Goal: Task Accomplishment & Management: Complete application form

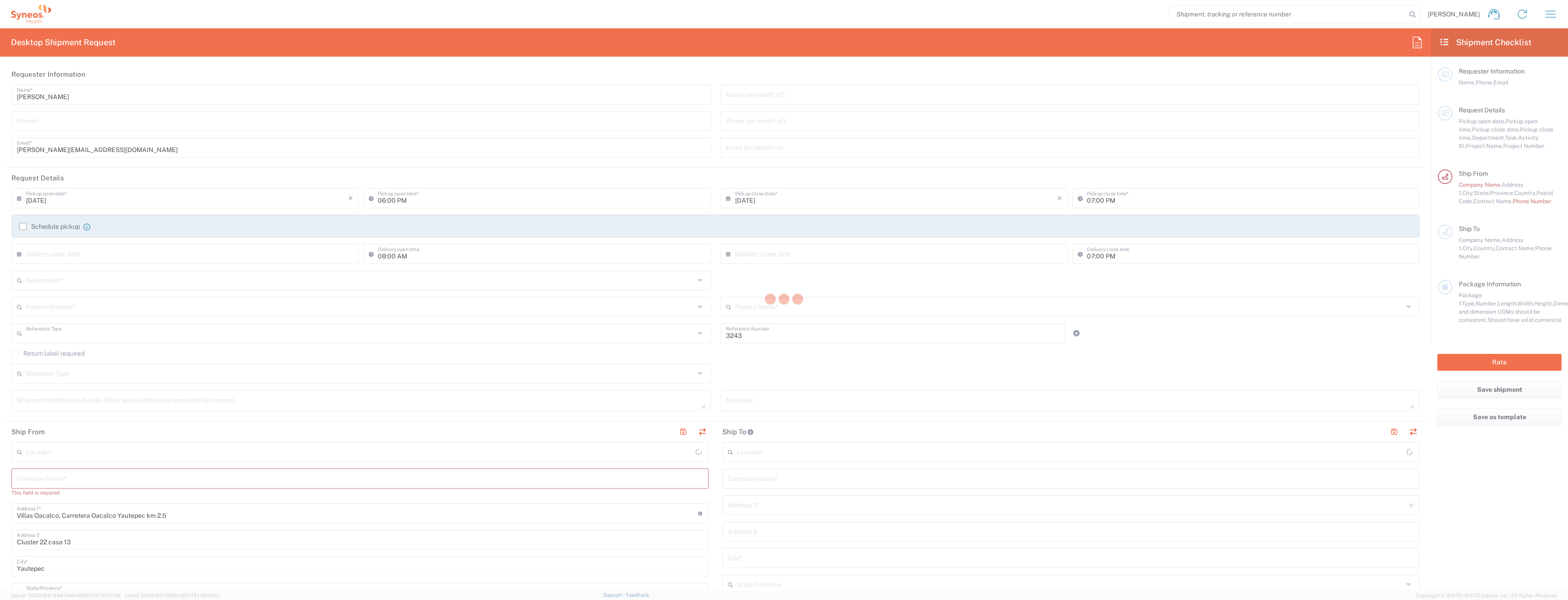
type input "Department"
type input "Morelos"
type input "[GEOGRAPHIC_DATA]"
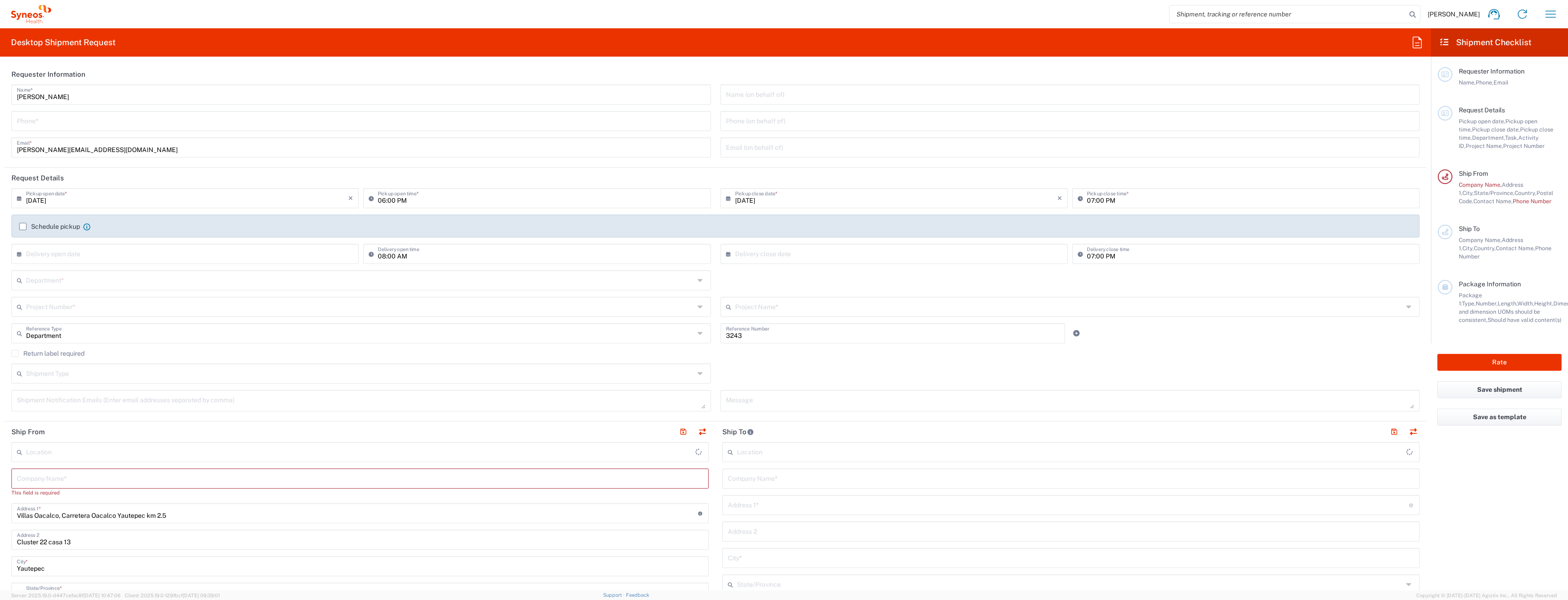
type input "INC Research Clin Svcs [GEOGRAPHIC_DATA]"
drag, startPoint x: 141, startPoint y: 253, endPoint x: 309, endPoint y: 261, distance: 168.2
click at [141, 253] on input "text" at bounding box center [186, 253] width 322 height 16
click at [76, 276] on input "text" at bounding box center [360, 279] width 668 height 16
click at [57, 286] on input "text" at bounding box center [360, 279] width 668 height 16
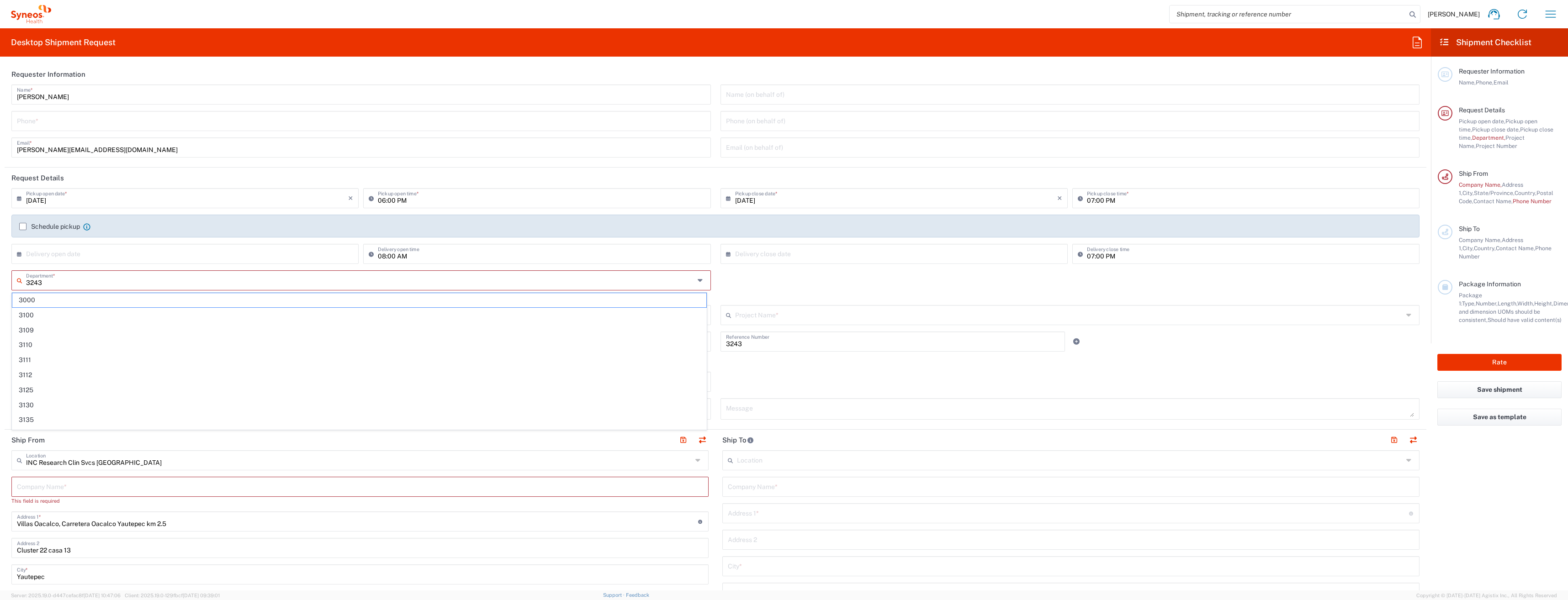
click at [52, 285] on input "3243" at bounding box center [360, 279] width 668 height 16
type input "3243"
click at [42, 299] on span "3243" at bounding box center [360, 300] width 694 height 14
click at [47, 305] on input "text" at bounding box center [360, 306] width 668 height 16
click at [47, 306] on input "3243" at bounding box center [360, 306] width 668 height 16
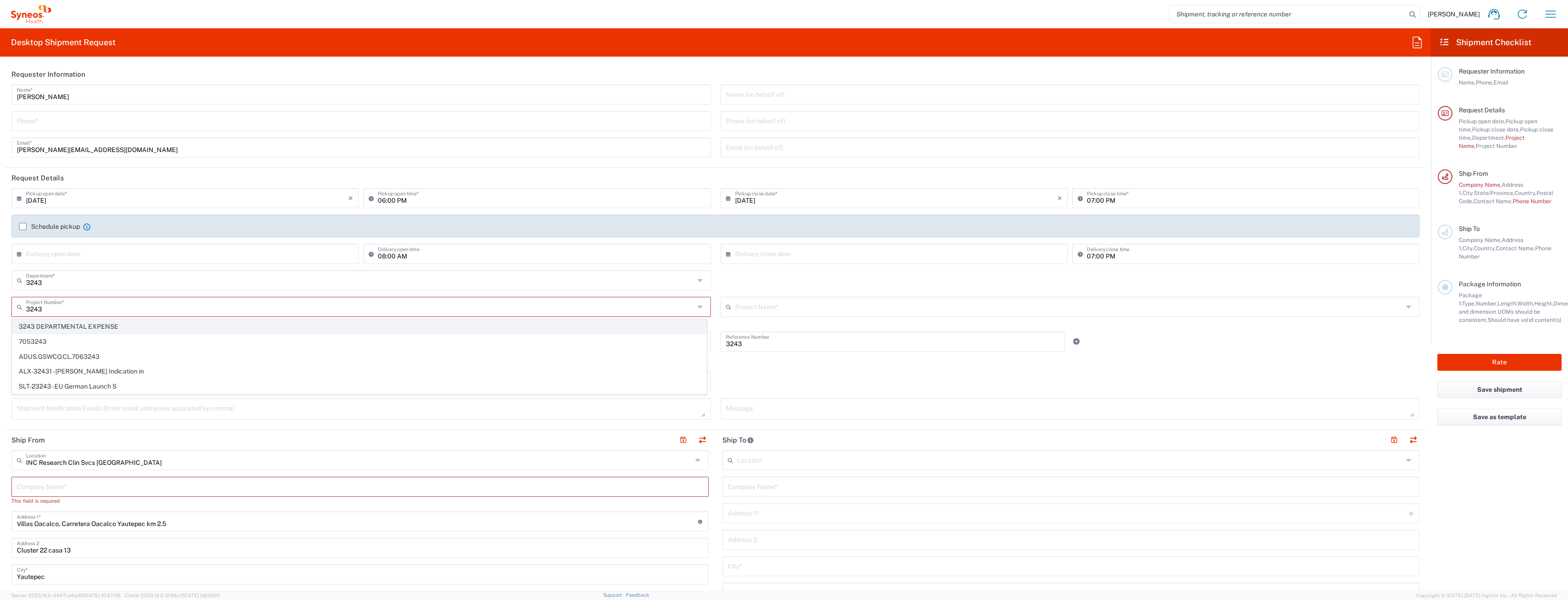
click at [47, 322] on span "3243 DEPARTMENTAL EXPENSE" at bounding box center [360, 327] width 694 height 14
type input "3243 DEPARTMENTAL EXPENSE"
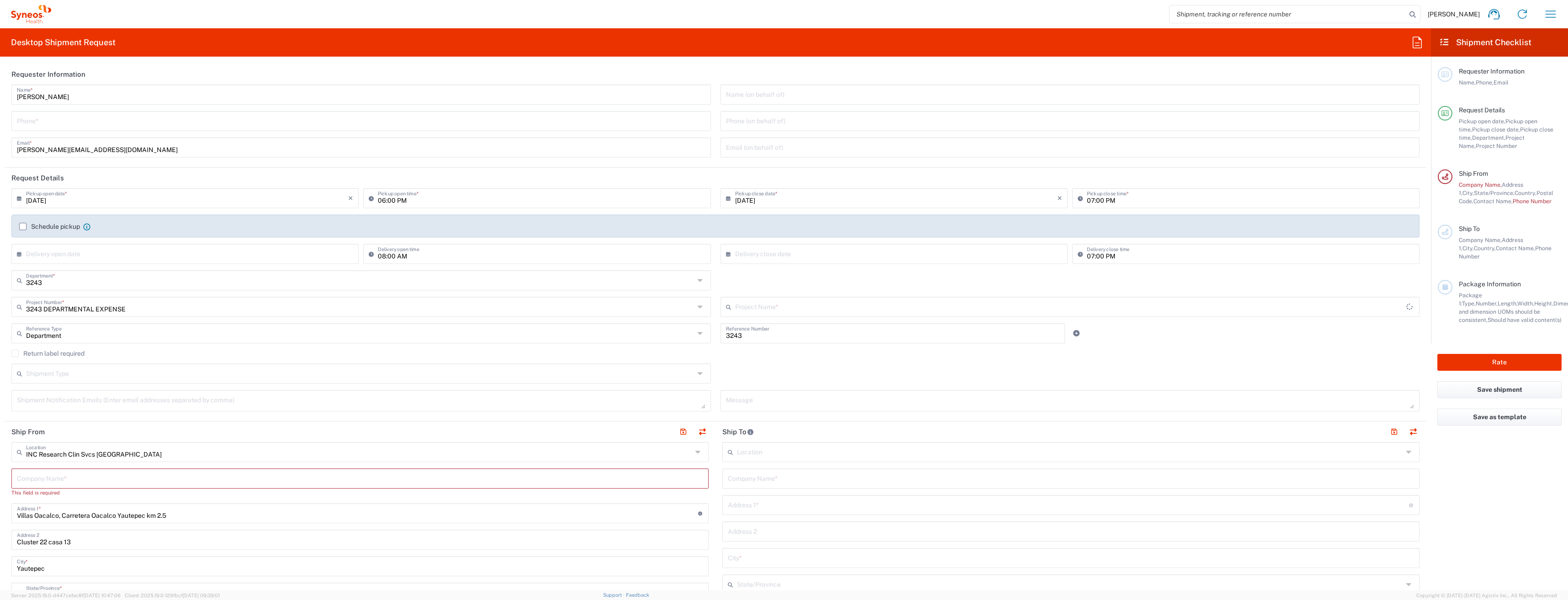
type input "3243 DEPARTMENTAL EXPENSE"
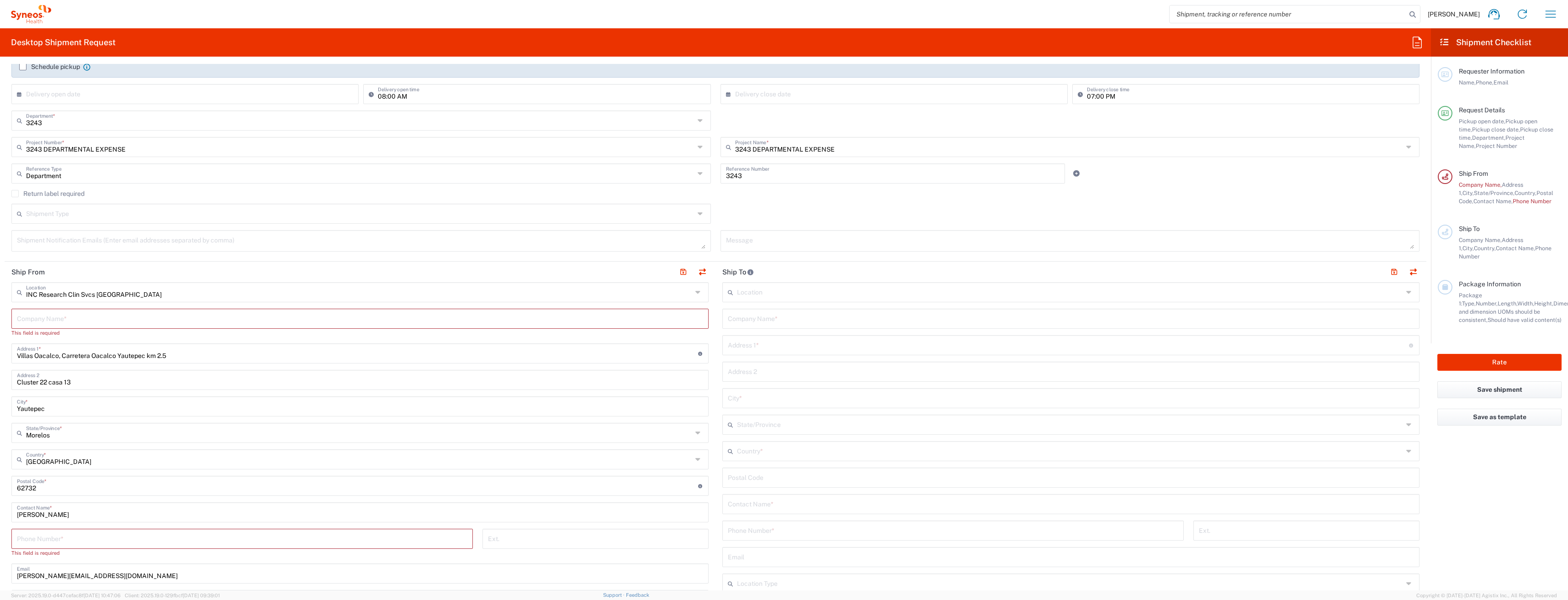
scroll to position [183, 0]
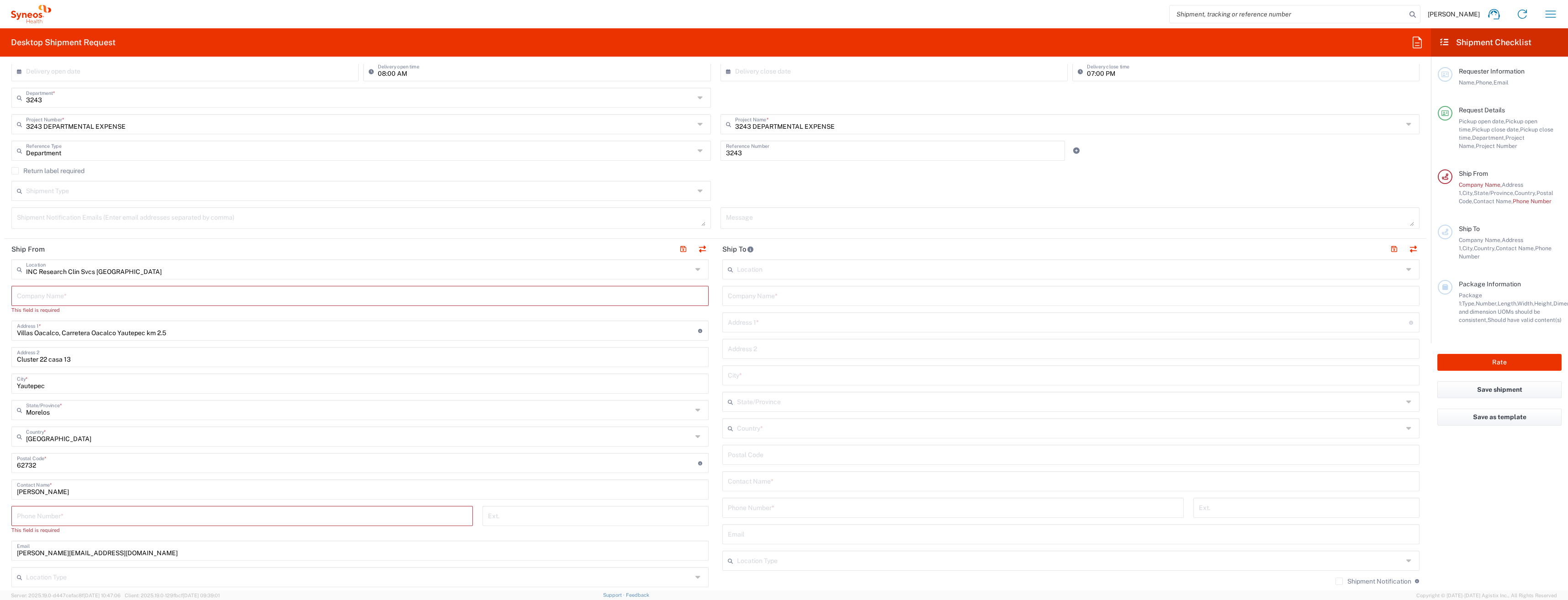
click at [695, 268] on icon at bounding box center [699, 269] width 8 height 15
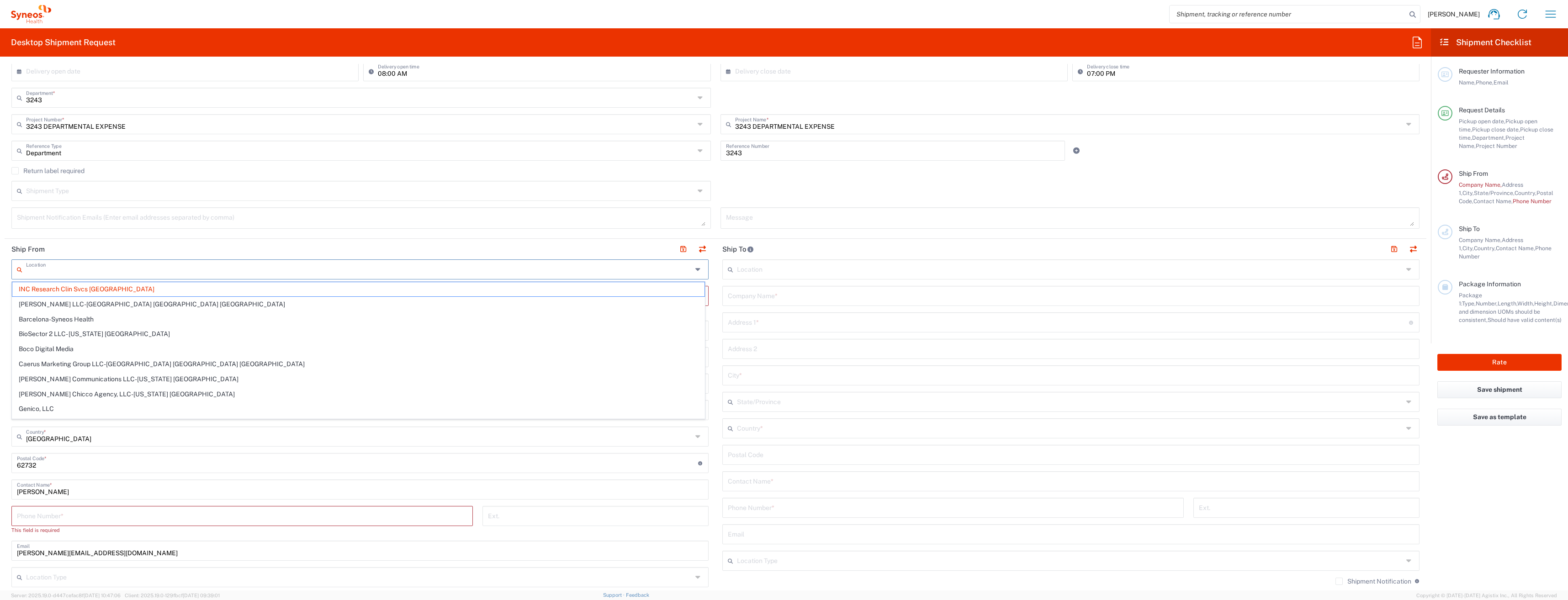
click at [42, 269] on input "text" at bounding box center [359, 269] width 666 height 16
click at [55, 267] on input "[PERSON_NAME] vArg" at bounding box center [359, 269] width 666 height 16
type input "[PERSON_NAME] vArg"
click at [114, 249] on header "Ship From" at bounding box center [360, 248] width 711 height 20
click at [92, 269] on input "[PERSON_NAME] vArg" at bounding box center [359, 269] width 666 height 16
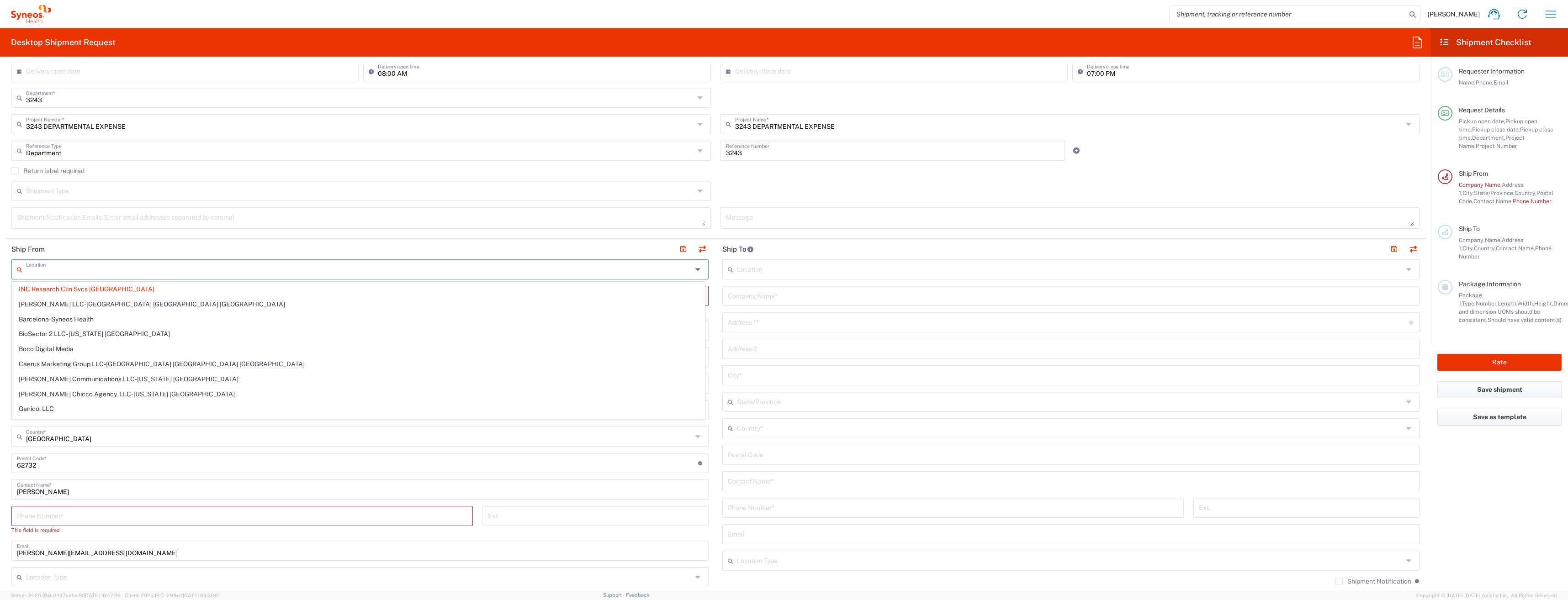
click at [93, 269] on input "text" at bounding box center [359, 269] width 666 height 16
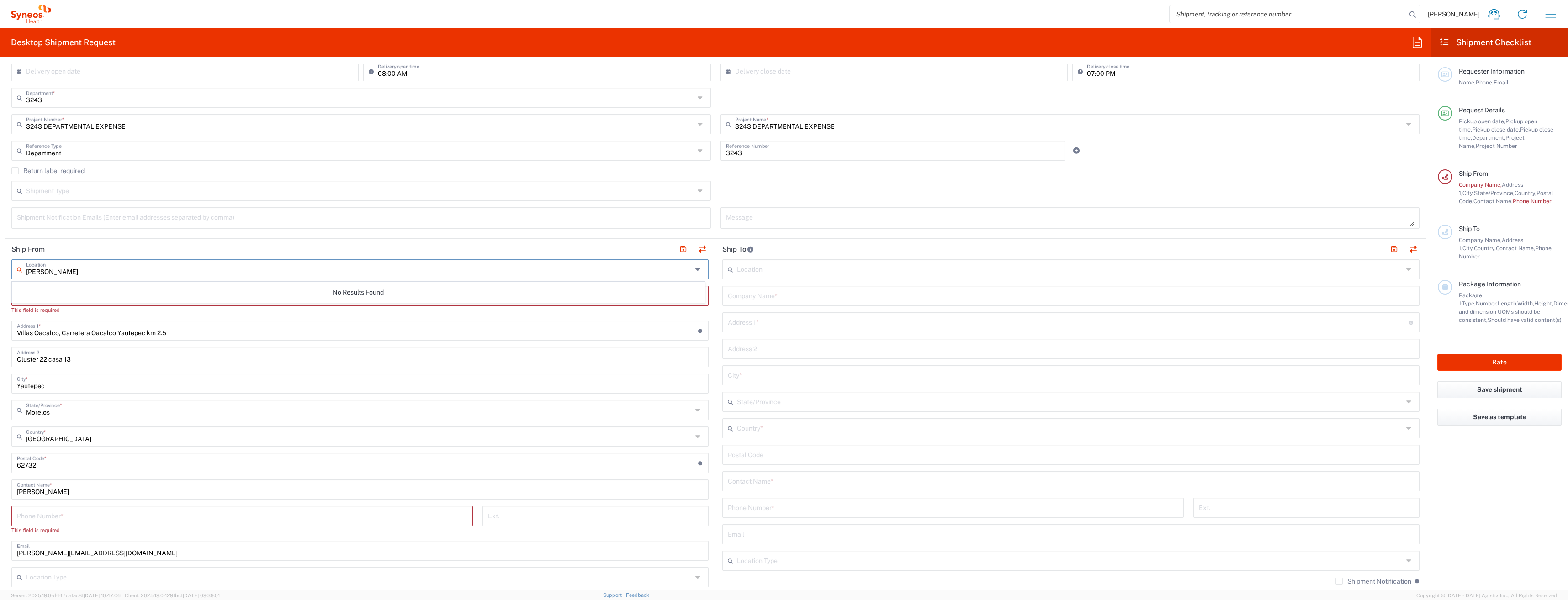
type input "[PERSON_NAME]"
click at [99, 252] on header "Ship From" at bounding box center [360, 248] width 711 height 20
click at [80, 294] on input "text" at bounding box center [360, 295] width 686 height 16
click at [50, 508] on input "tel" at bounding box center [242, 515] width 450 height 16
click at [50, 508] on input "tel" at bounding box center [242, 507] width 450 height 16
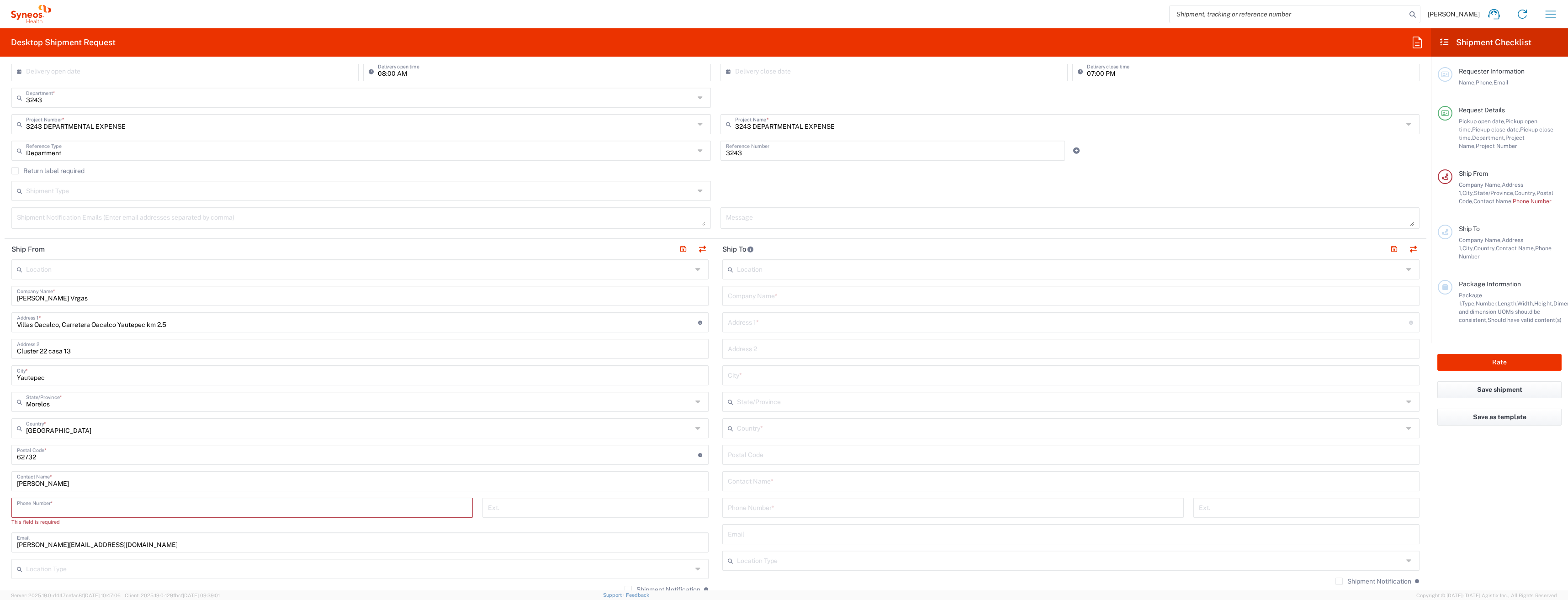
click at [57, 301] on input "[PERSON_NAME] Vrgas" at bounding box center [360, 295] width 686 height 16
type input "[PERSON_NAME]"
click at [64, 508] on input "tel" at bounding box center [242, 507] width 450 height 16
drag, startPoint x: 74, startPoint y: 512, endPoint x: 784, endPoint y: 255, distance: 755.1
click at [74, 512] on input "5528579325" at bounding box center [242, 507] width 450 height 16
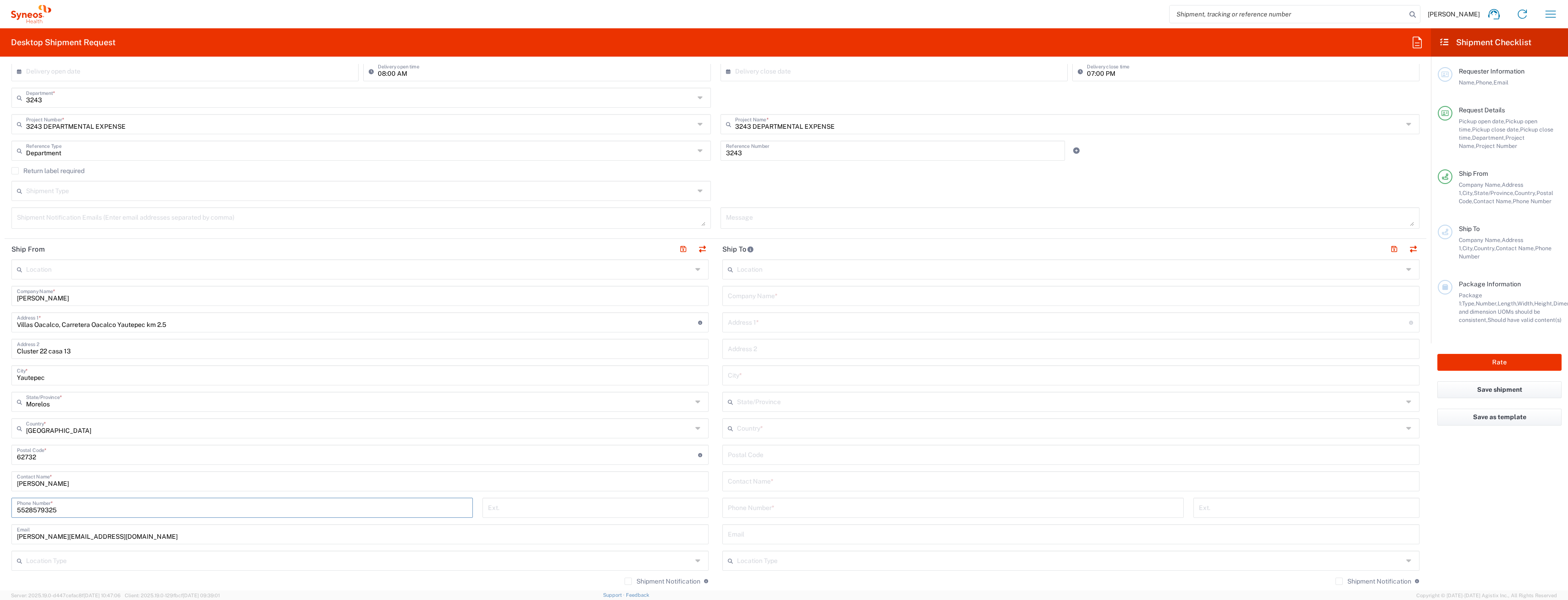
type input "5528579325"
click at [760, 271] on input "text" at bounding box center [1070, 269] width 666 height 16
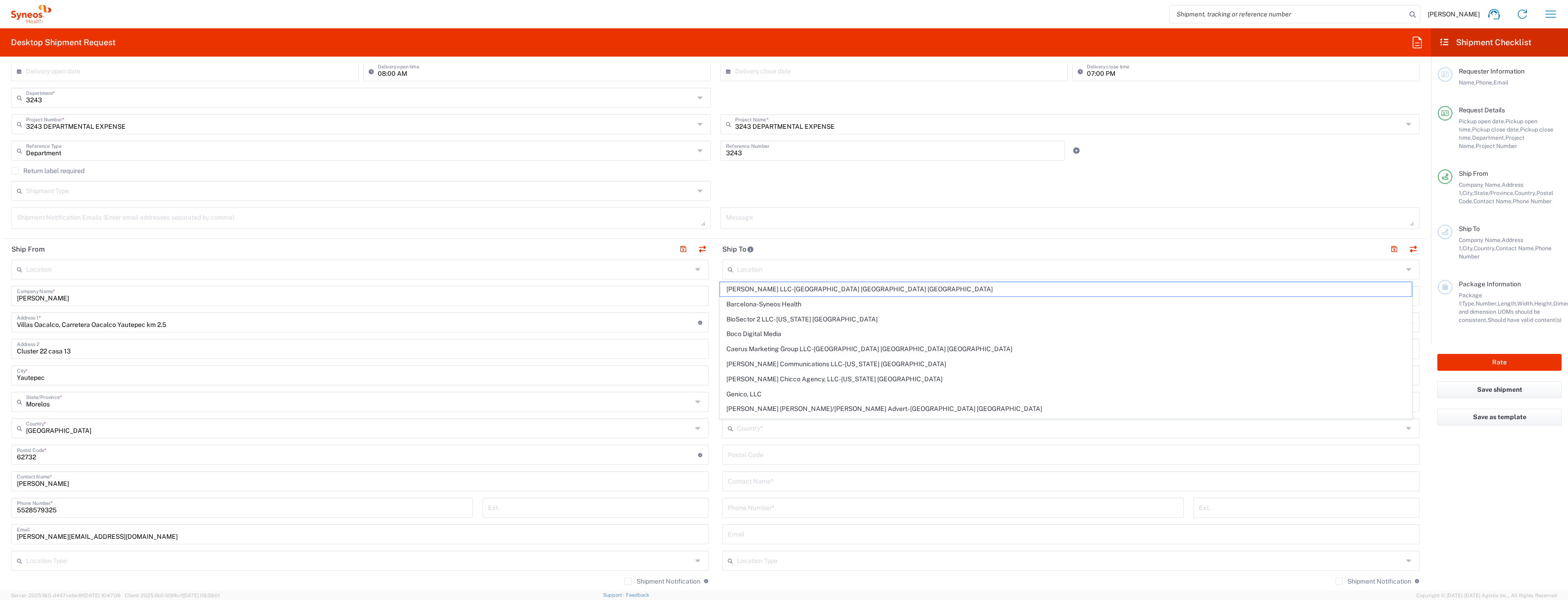
click at [822, 248] on header "Ship To" at bounding box center [1071, 248] width 711 height 20
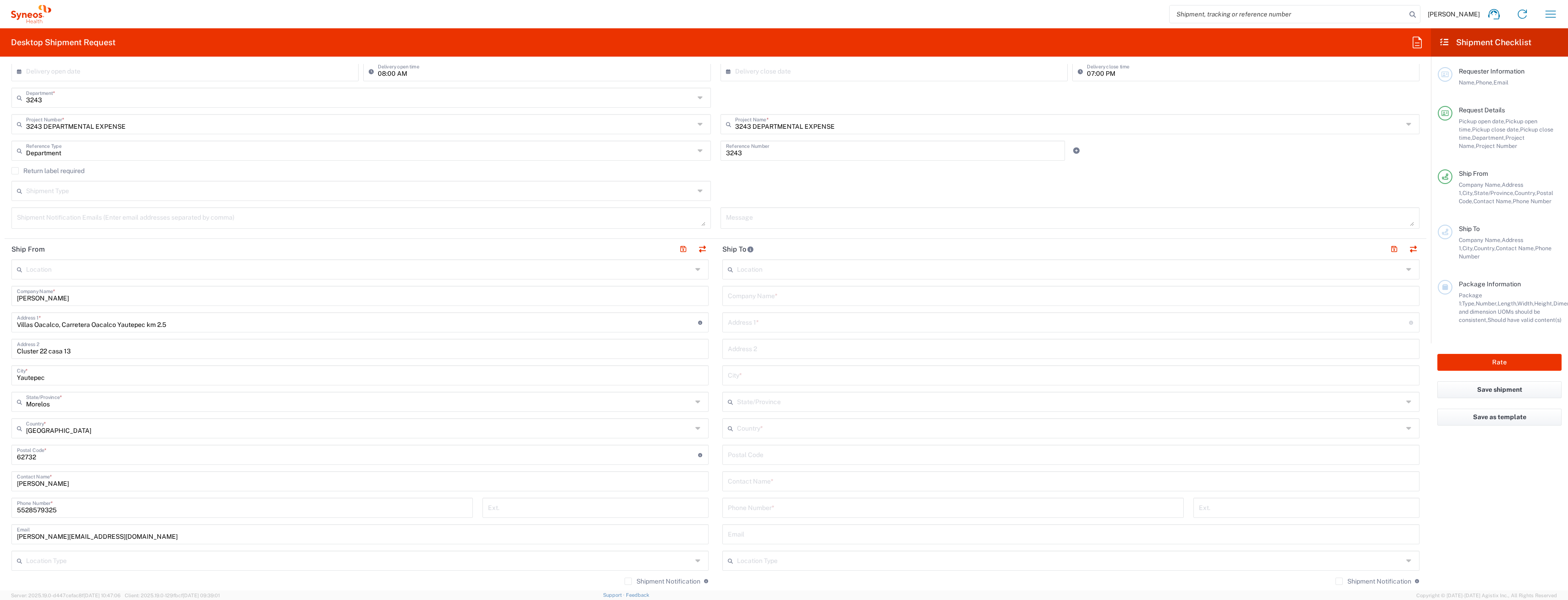
click at [1406, 270] on icon at bounding box center [1410, 269] width 8 height 15
click at [0, 0] on span "[PERSON_NAME] LLC-[GEOGRAPHIC_DATA] [GEOGRAPHIC_DATA] [GEOGRAPHIC_DATA]" at bounding box center [0, 0] width 0 height 0
click at [752, 297] on input "text" at bounding box center [1071, 295] width 686 height 16
type input "[PERSON_NAME] LLC-[GEOGRAPHIC_DATA] [GEOGRAPHIC_DATA] [GEOGRAPHIC_DATA]"
type input "[PERSON_NAME] LLC"
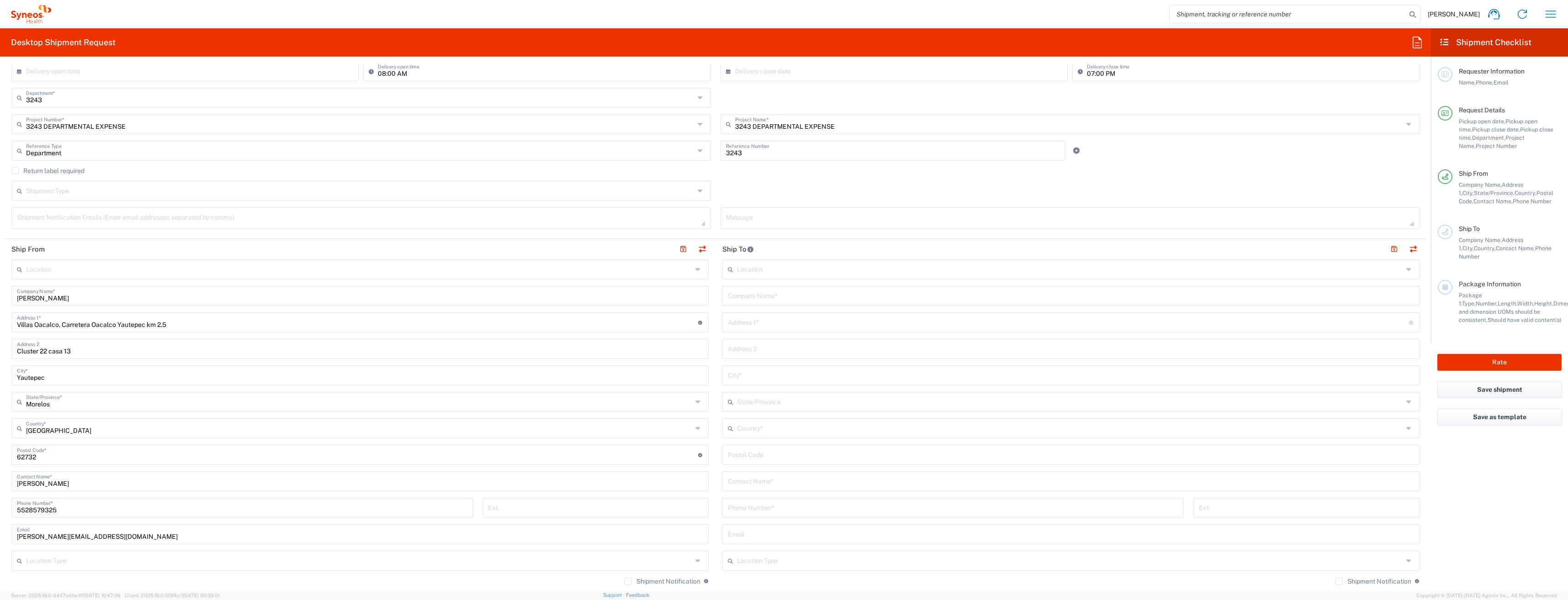
type input "1030 Sync St"
type input "Morrisville"
type input "[GEOGRAPHIC_DATA]"
type input "27560"
type input "Sender/Shipper"
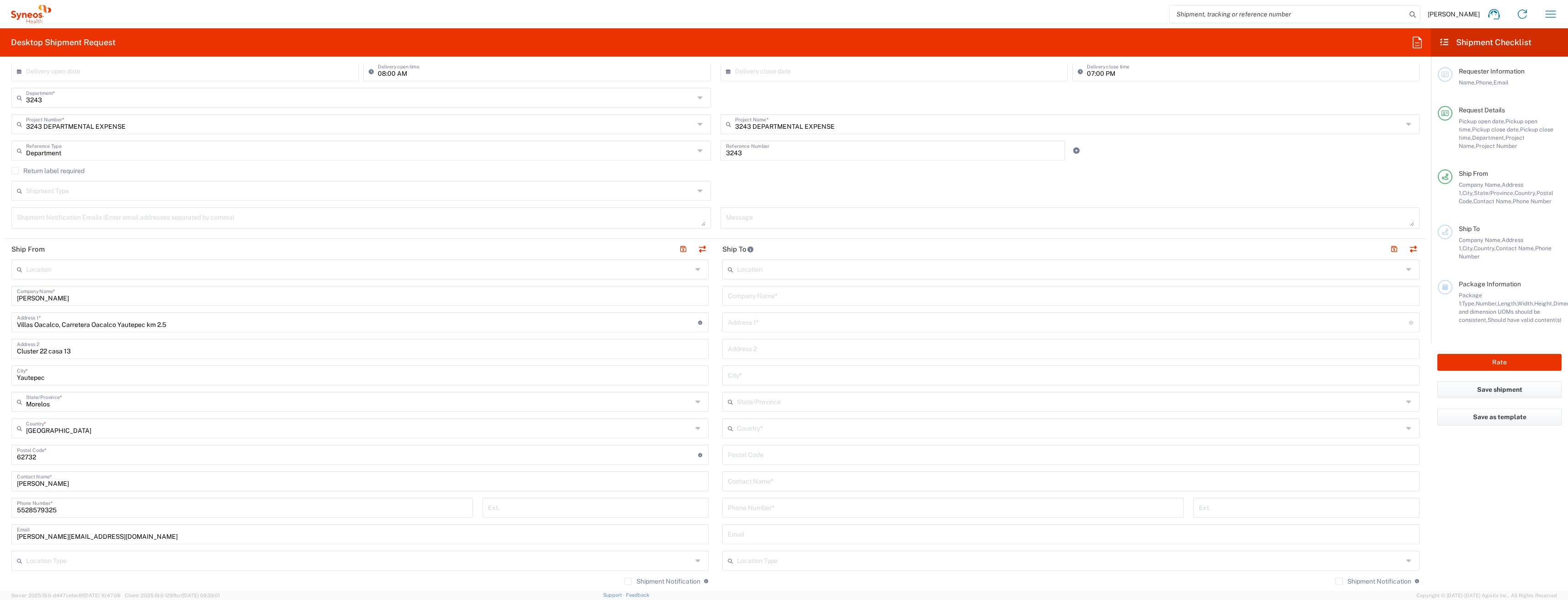
type input "Sender/Shipper"
type input "Delivery Duty Paid"
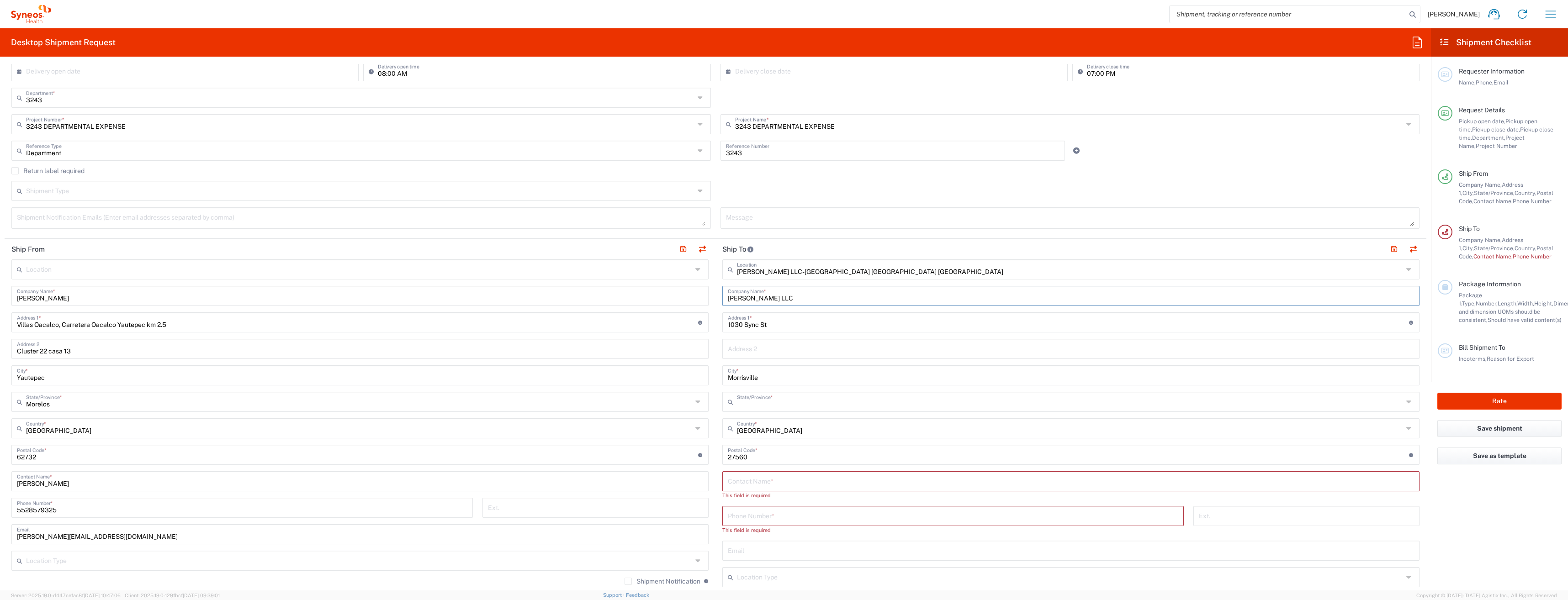
type input "[US_STATE]"
click at [1375, 269] on input "[PERSON_NAME] LLC-[GEOGRAPHIC_DATA] [GEOGRAPHIC_DATA] [GEOGRAPHIC_DATA]" at bounding box center [1070, 269] width 666 height 16
click at [716, 274] on main "Location [PERSON_NAME] LLC-[GEOGRAPHIC_DATA] [GEOGRAPHIC_DATA] [GEOGRAPHIC_DATA…" at bounding box center [1071, 459] width 711 height 400
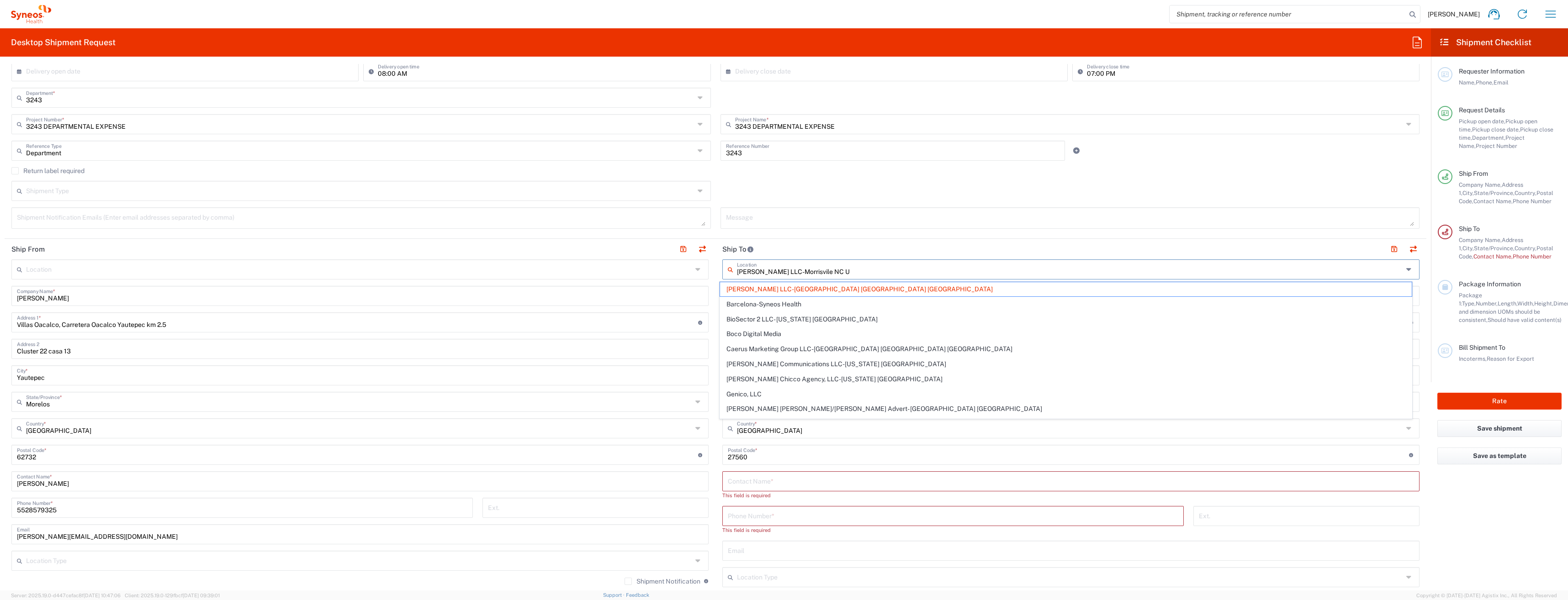
click at [791, 248] on header "Ship To" at bounding box center [1071, 248] width 711 height 20
click at [688, 278] on div "Ship From Location [PERSON_NAME] LLC-[GEOGRAPHIC_DATA] [GEOGRAPHIC_DATA] [GEOGR…" at bounding box center [716, 456] width 1422 height 434
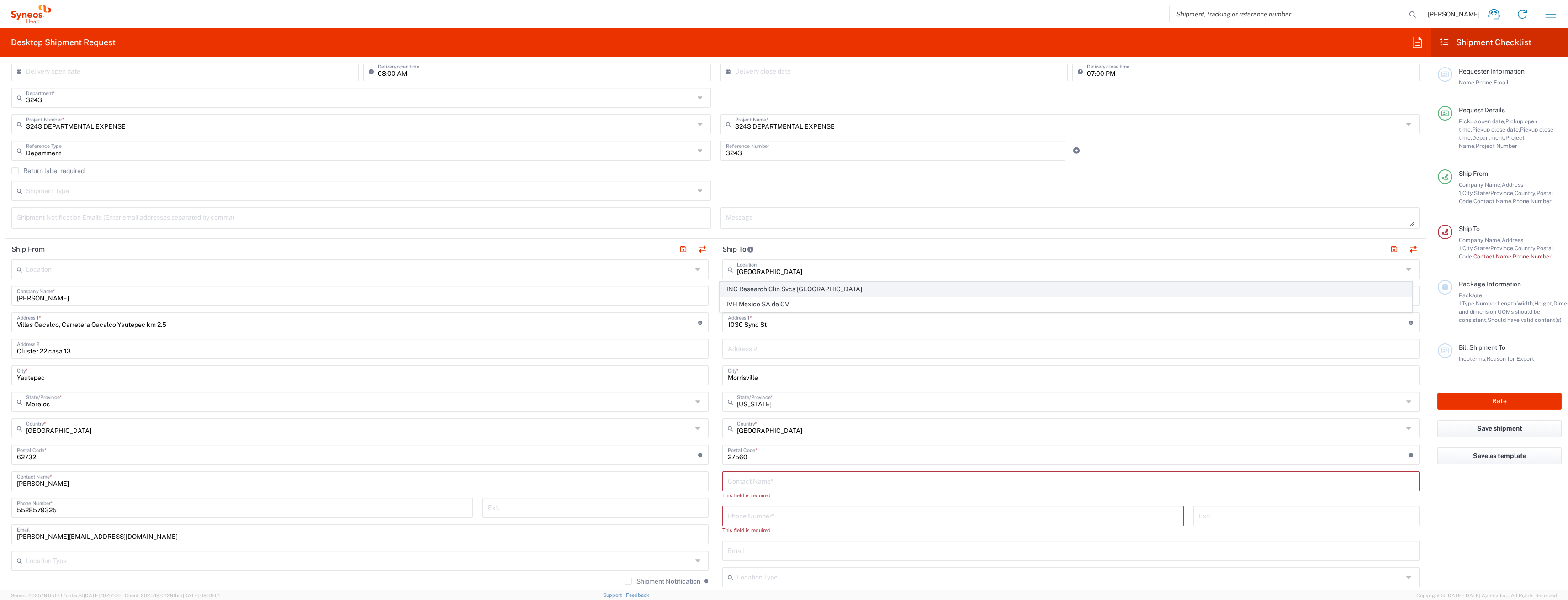
click at [801, 291] on span "INC Research Clin Svcs [GEOGRAPHIC_DATA]" at bounding box center [1065, 289] width 692 height 14
type input "INC Research Clin Svcs [GEOGRAPHIC_DATA]"
type input "[STREET_ADDRESS][PERSON_NAME]"
type input "[GEOGRAPHIC_DATA], [GEOGRAPHIC_DATA]"
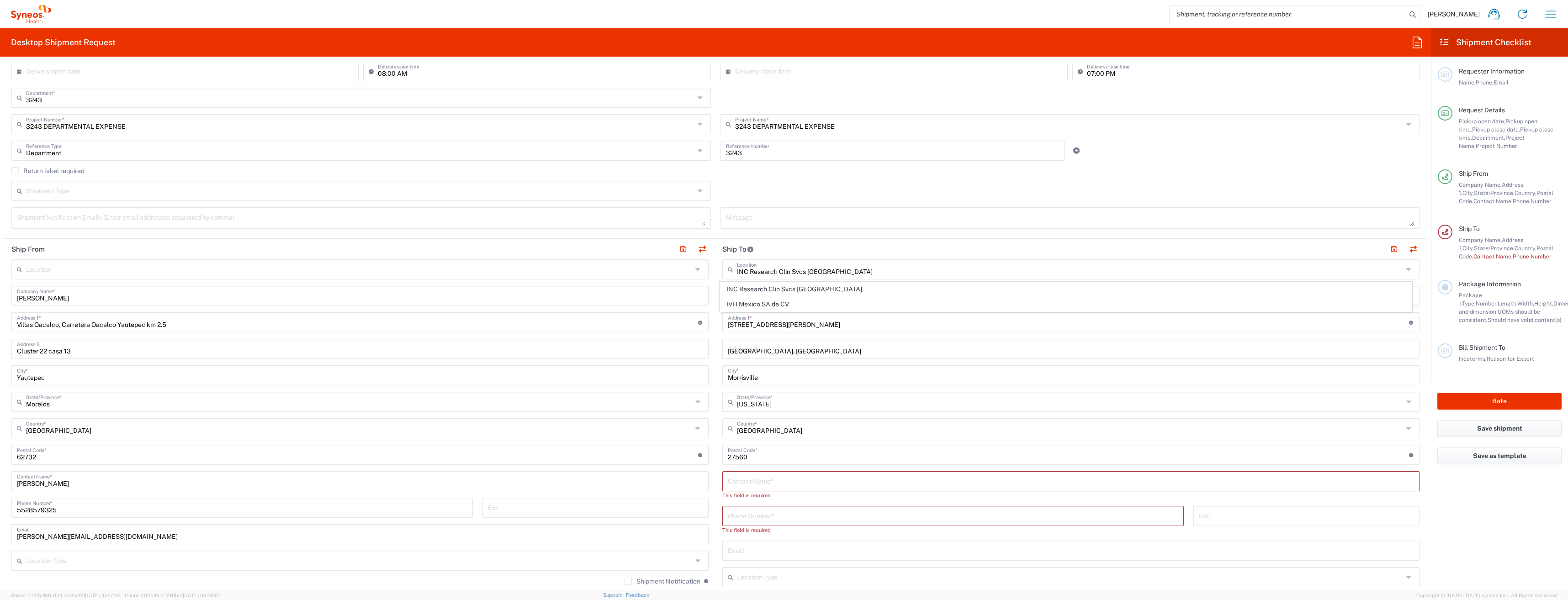
type input "Tlalnepantla"
type input "[GEOGRAPHIC_DATA]"
type input "54060"
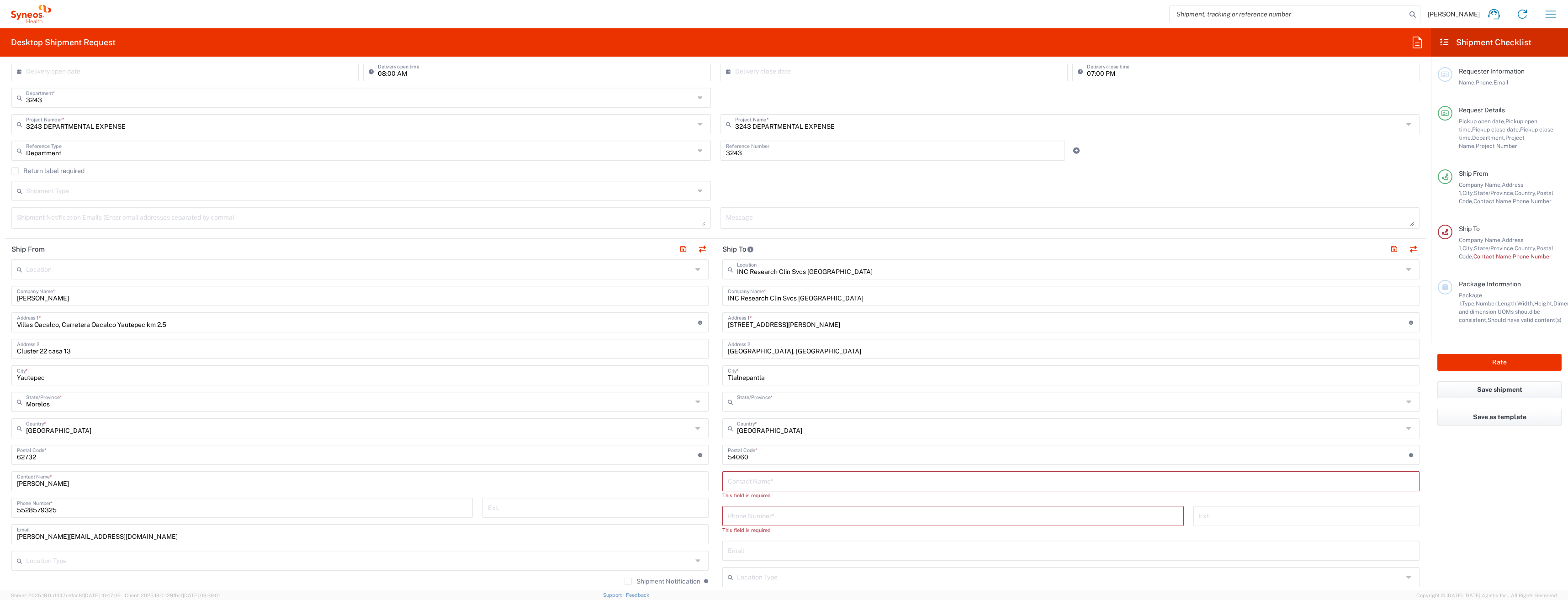
type input "[GEOGRAPHIC_DATA]"
click at [852, 273] on input "INC Research Clin Svcs [GEOGRAPHIC_DATA]" at bounding box center [1070, 269] width 666 height 16
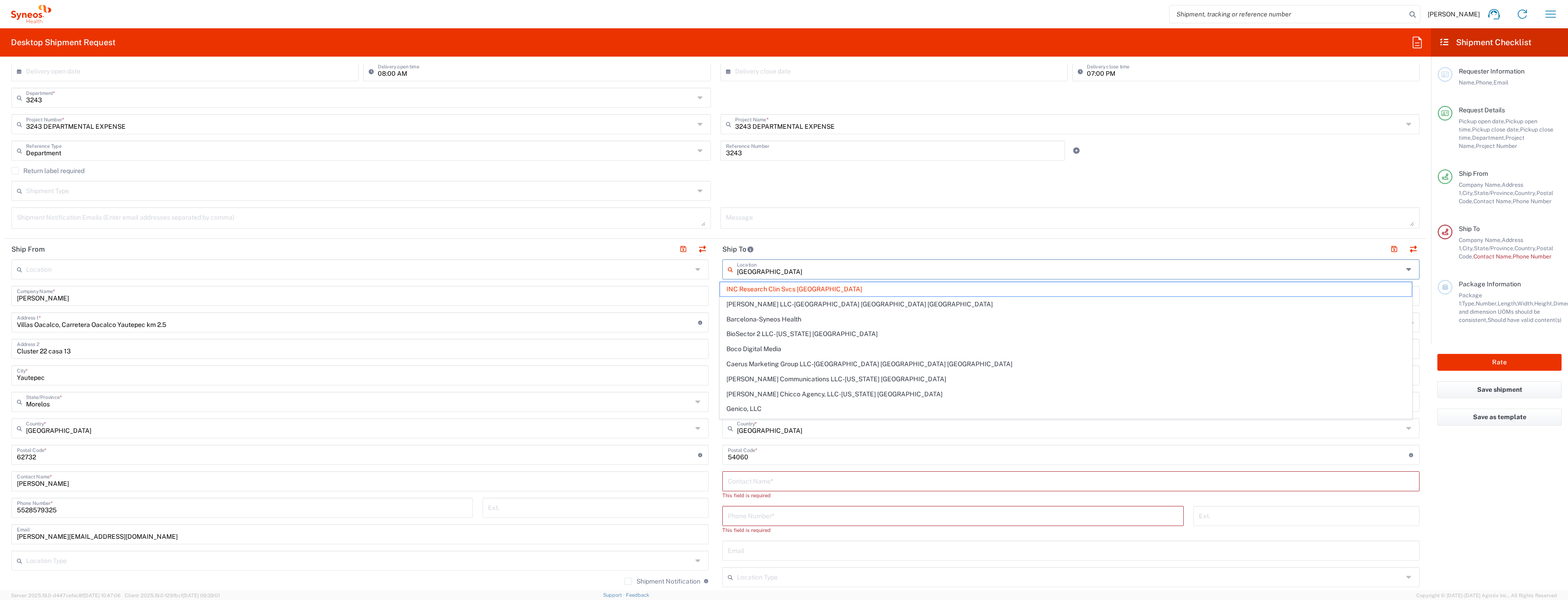
click at [830, 271] on input "[GEOGRAPHIC_DATA]" at bounding box center [1070, 269] width 666 height 16
type input "[GEOGRAPHIC_DATA]"
click at [774, 287] on span "INC Research Clin Svcs [GEOGRAPHIC_DATA]" at bounding box center [1065, 289] width 692 height 14
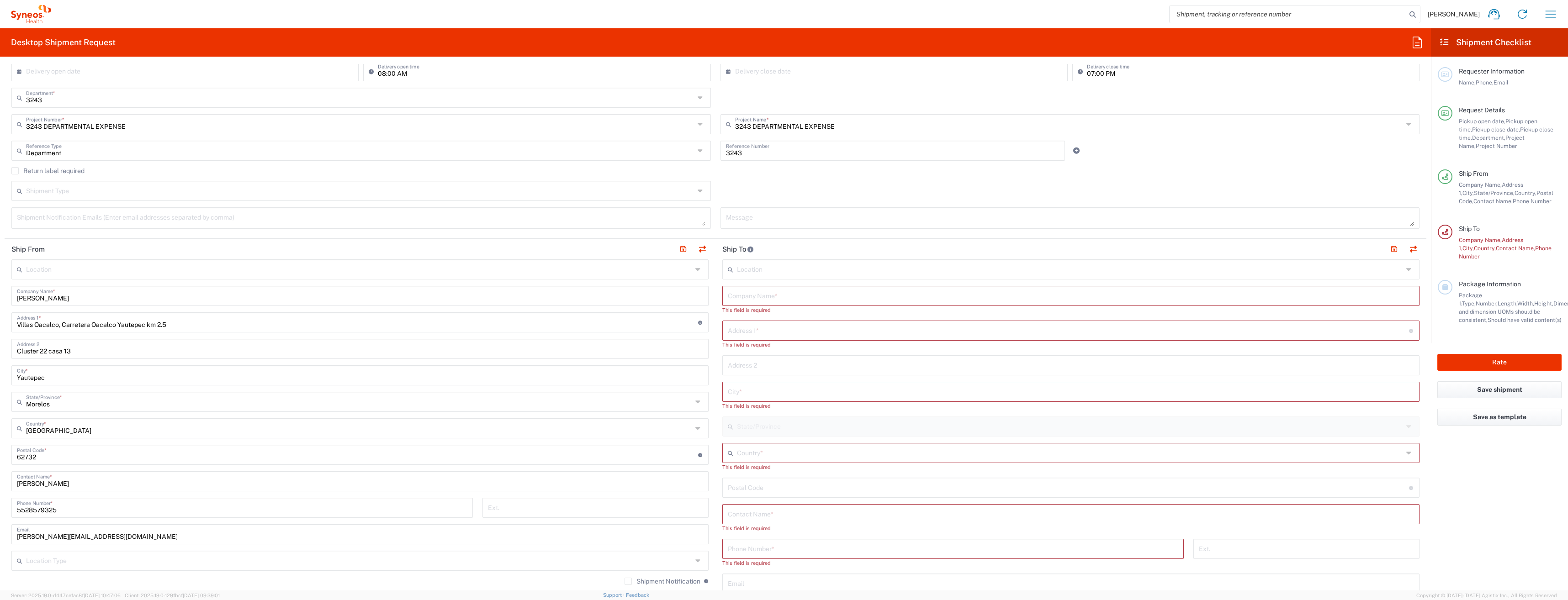
click at [750, 293] on input "text" at bounding box center [1071, 295] width 686 height 16
type input "INC Research - Syneos Health"
click at [760, 322] on input "text" at bounding box center [1069, 322] width 681 height 16
type input "V"
type input "[GEOGRAPHIC_DATA]"
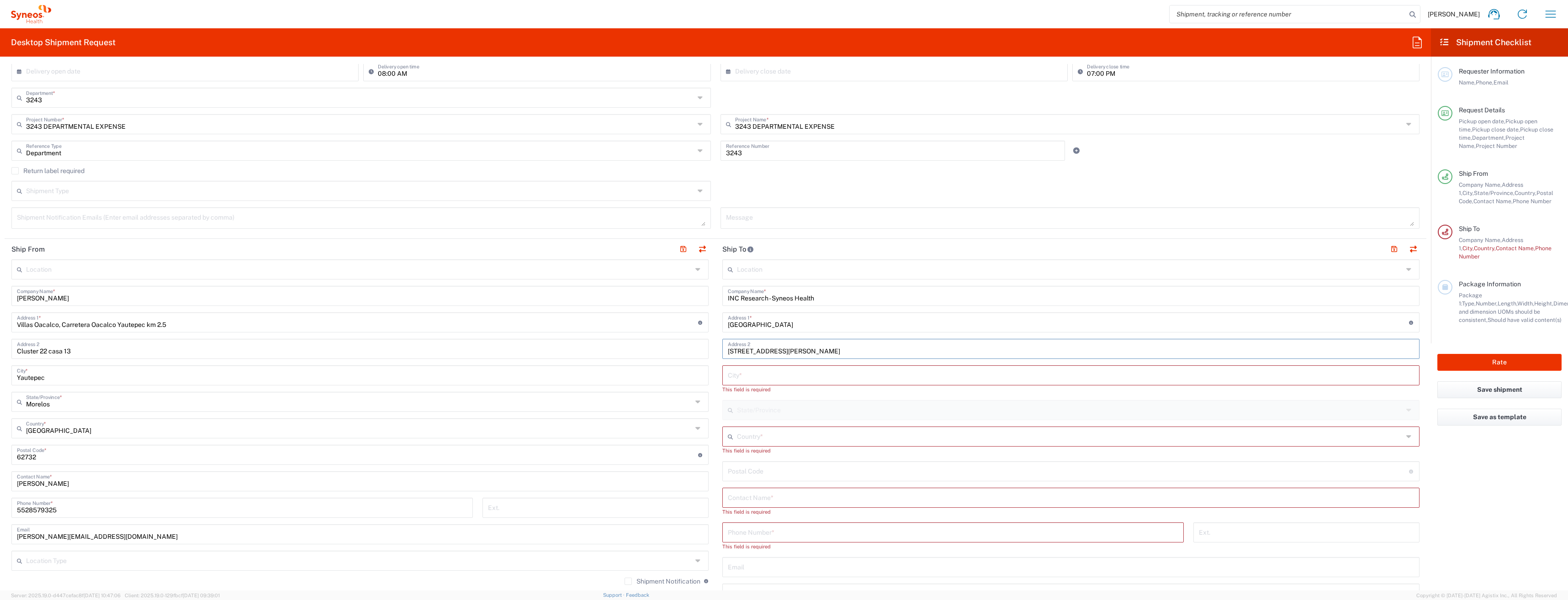
type input "[STREET_ADDRESS][PERSON_NAME]"
click at [794, 324] on input "[GEOGRAPHIC_DATA]" at bounding box center [1069, 322] width 681 height 16
type input "[GEOGRAPHIC_DATA]"
click at [774, 373] on input "text" at bounding box center [1071, 375] width 686 height 16
type input "Tlalnepantla de Baz"
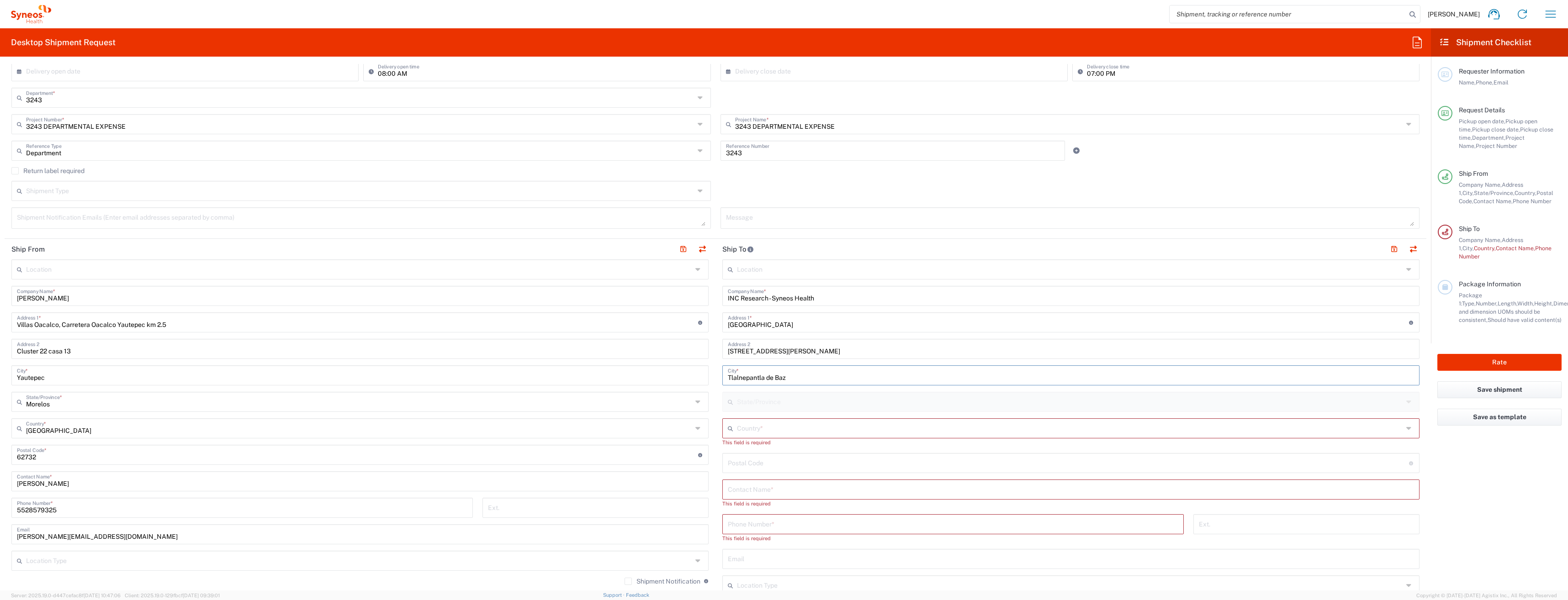
click at [765, 433] on input "text" at bounding box center [1070, 427] width 666 height 16
click at [753, 423] on input "text" at bounding box center [1070, 427] width 666 height 16
click at [790, 434] on input "[GEOGRAPHIC_DATA]" at bounding box center [1070, 427] width 666 height 16
type input "[GEOGRAPHIC_DATA]"
click at [749, 442] on span "[GEOGRAPHIC_DATA]" at bounding box center [1065, 448] width 692 height 14
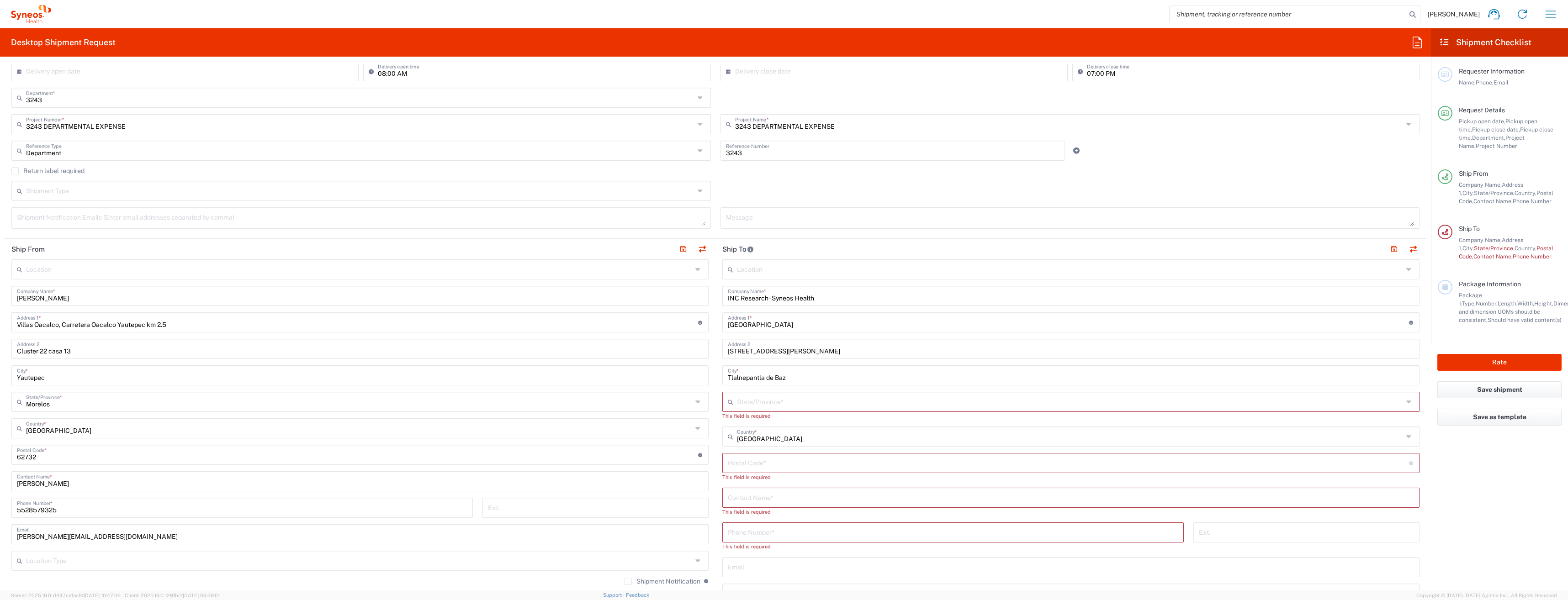
click at [746, 403] on input "text" at bounding box center [1070, 400] width 666 height 16
click at [760, 492] on span "[GEOGRAPHIC_DATA]" at bounding box center [1065, 494] width 692 height 14
type input "[GEOGRAPHIC_DATA]"
click at [750, 459] on input "undefined" at bounding box center [1069, 453] width 681 height 16
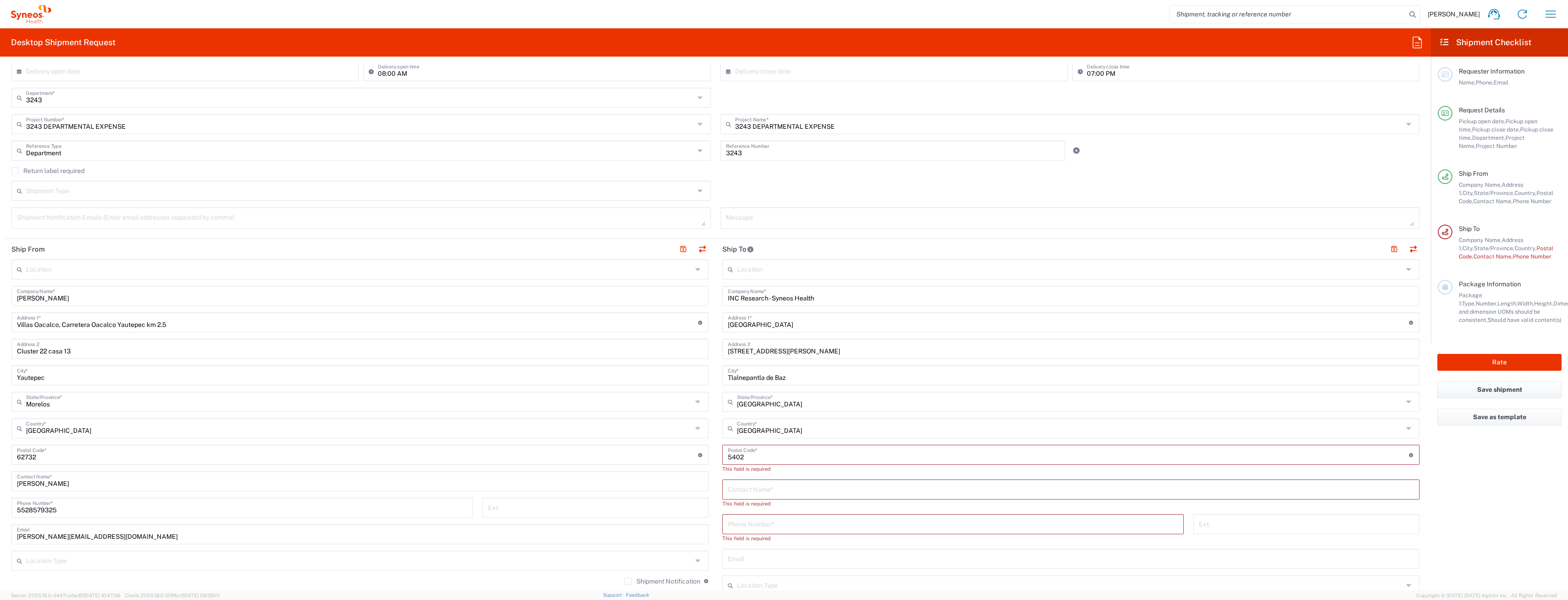
type input "54020"
type input "5521690300"
type input "54020"
click at [747, 478] on input "text" at bounding box center [1071, 480] width 686 height 16
click at [744, 477] on input "text" at bounding box center [1071, 480] width 686 height 16
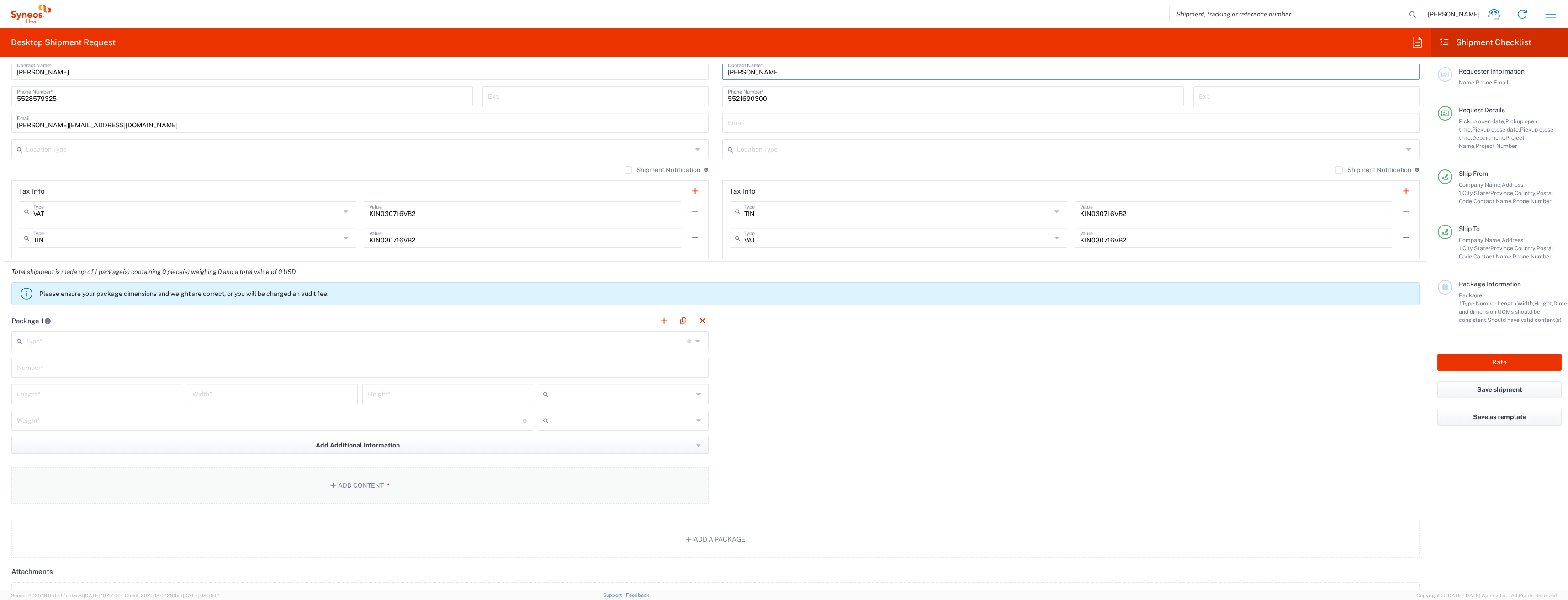
scroll to position [639, 0]
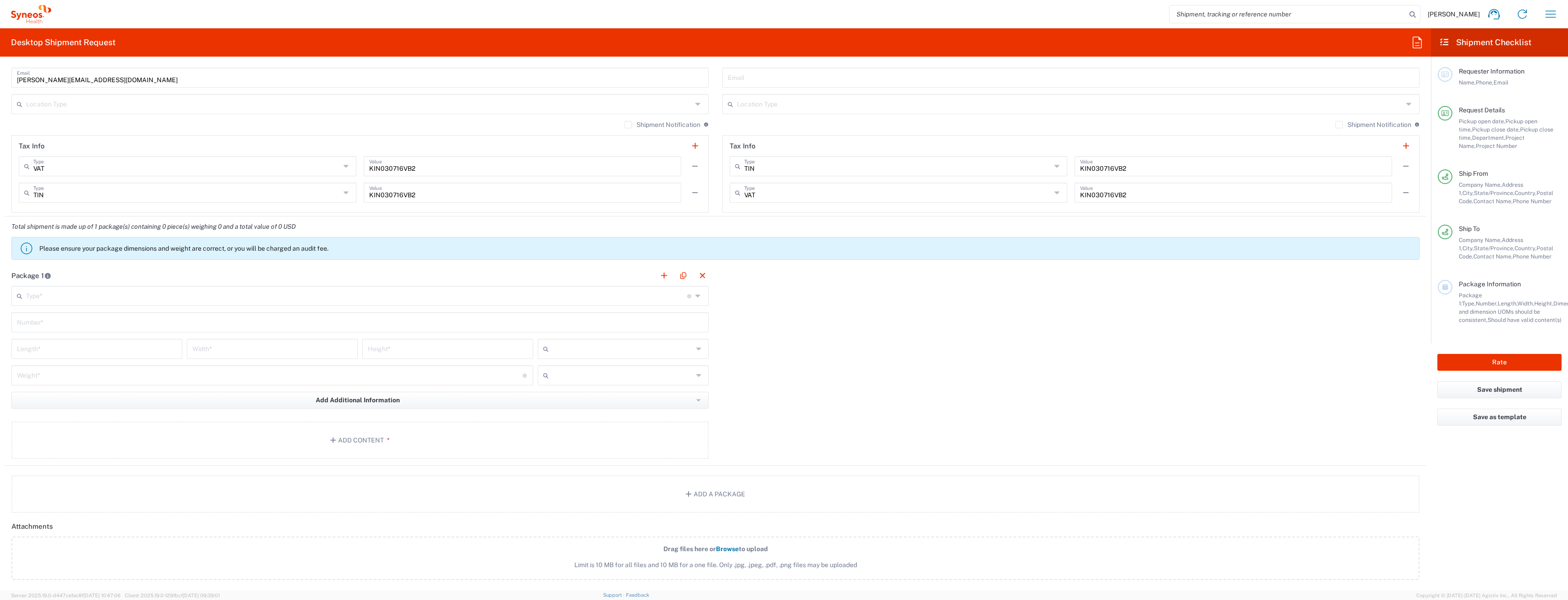
type input "[PERSON_NAME]"
click at [112, 298] on input "text" at bounding box center [356, 295] width 661 height 16
click at [52, 319] on span "Envelope" at bounding box center [358, 315] width 692 height 14
type input "Envelope"
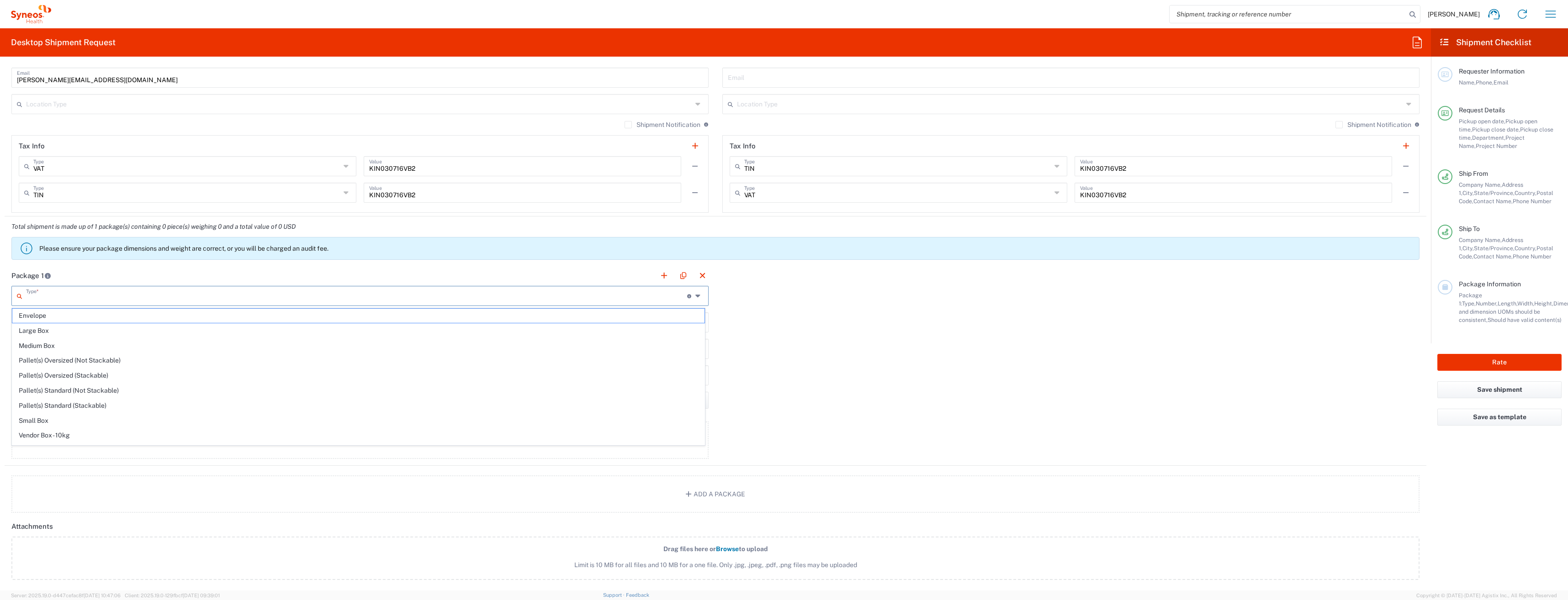
type input "1"
type input "9.5"
type input "12.5"
type input "0.25"
type input "in"
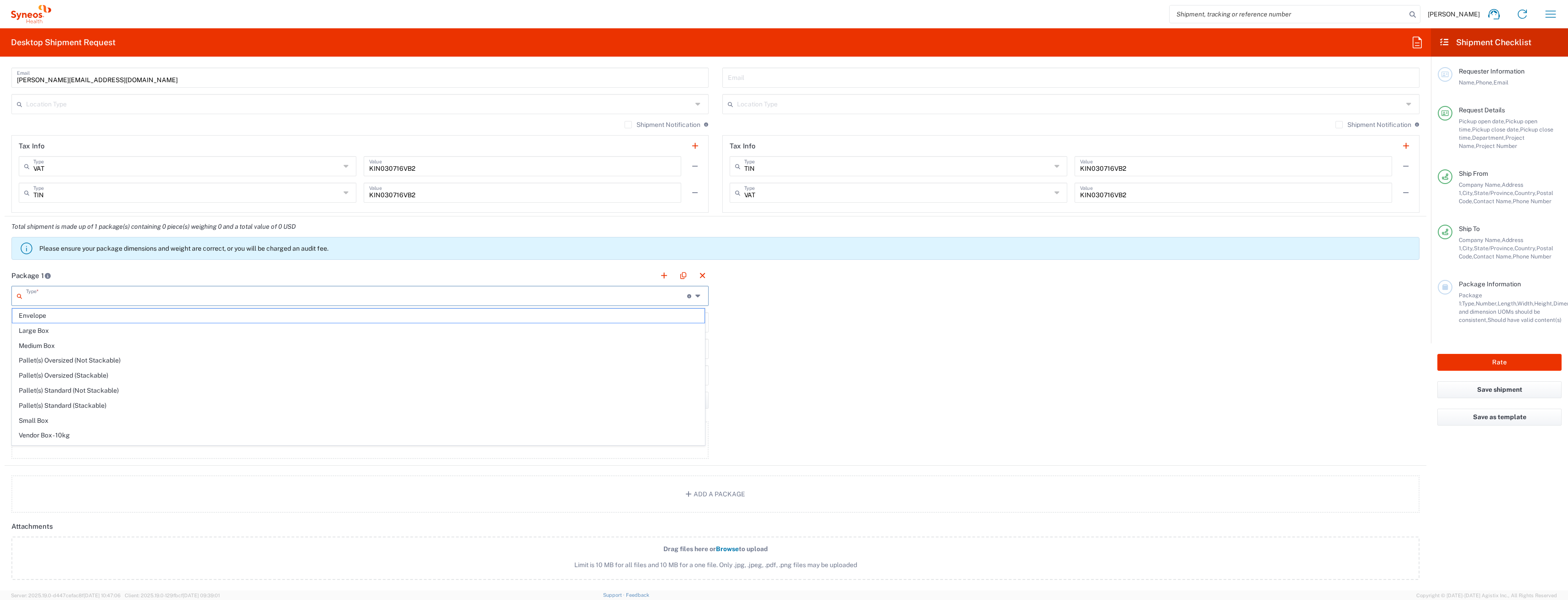
type input "0.45"
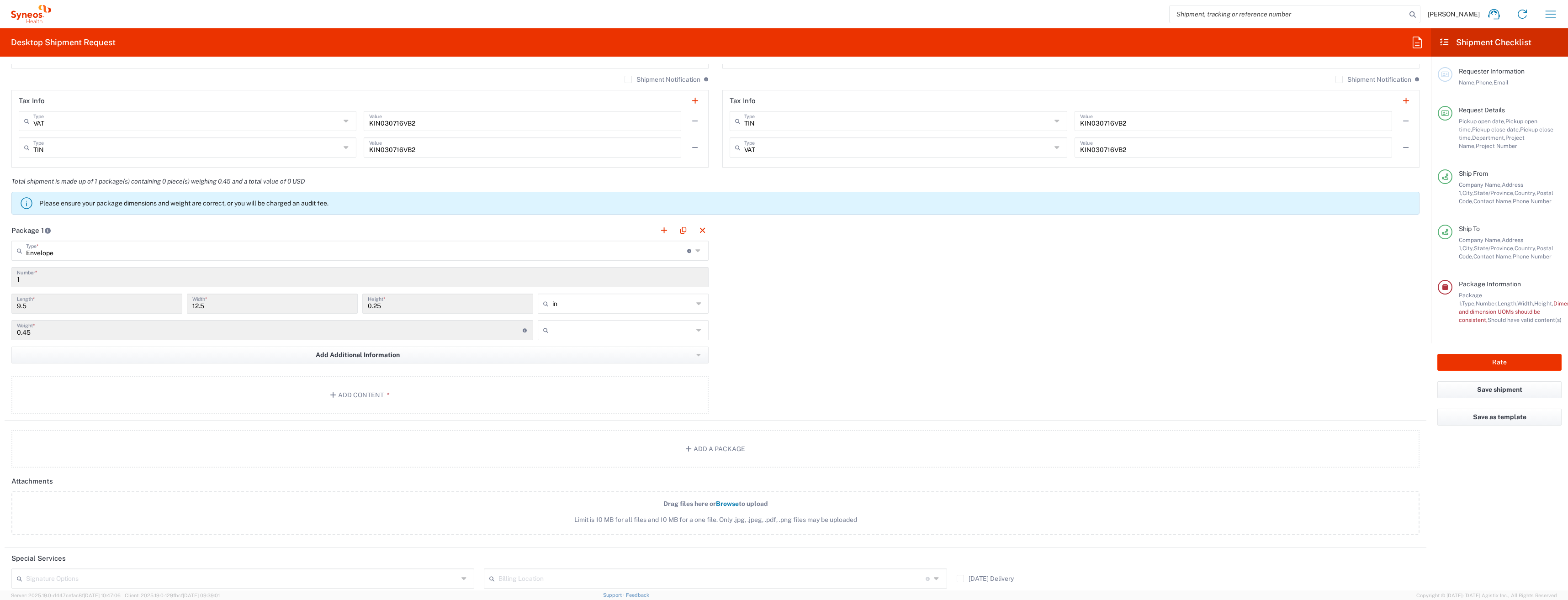
scroll to position [685, 0]
click at [391, 394] on button "Add Content *" at bounding box center [360, 395] width 697 height 38
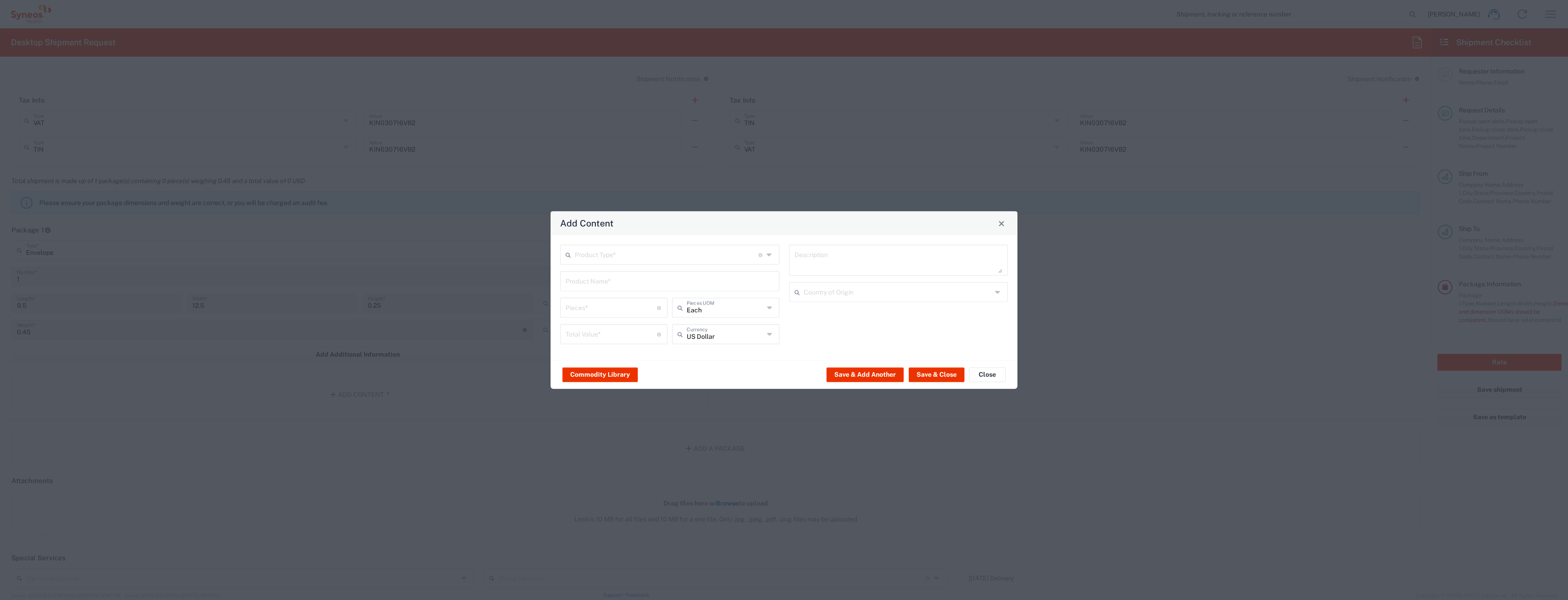
click at [628, 260] on input "text" at bounding box center [666, 254] width 184 height 16
click at [0, 0] on span "Documents" at bounding box center [0, 0] width 0 height 0
click at [587, 276] on input "text" at bounding box center [670, 280] width 208 height 16
type input "Documents"
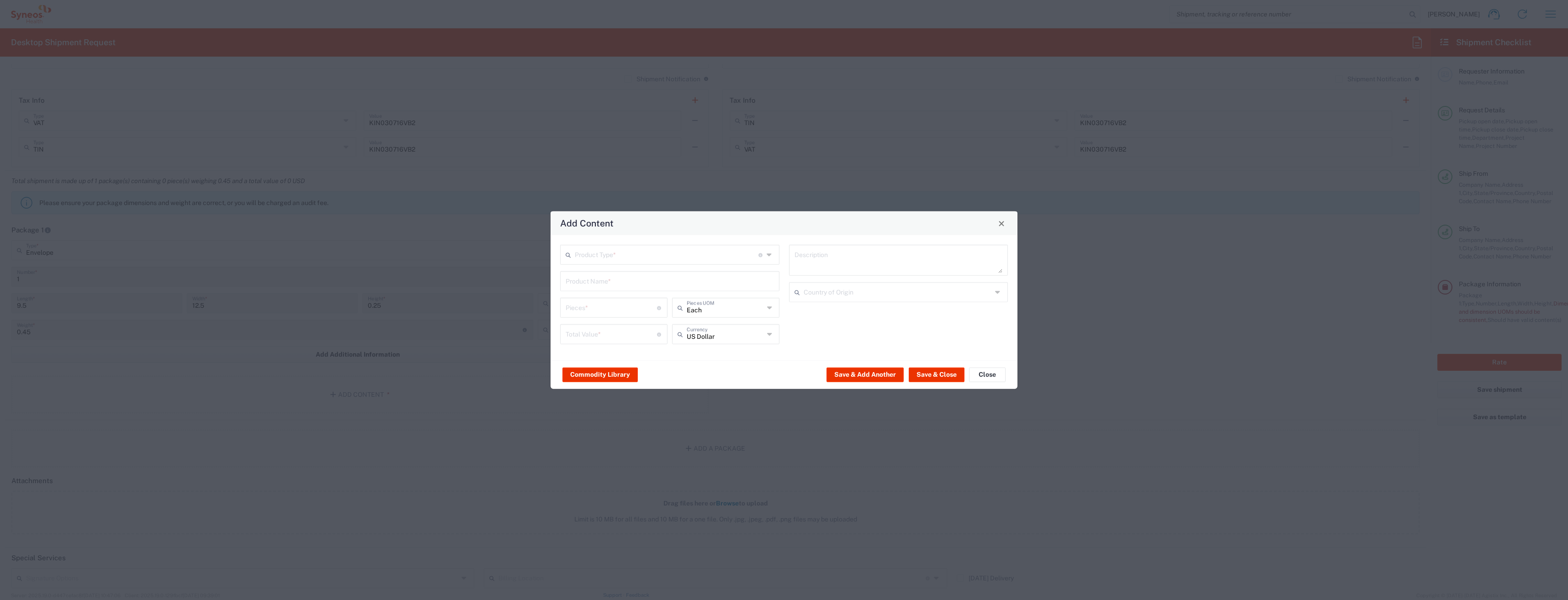
type input "1"
type textarea "Documents"
click at [931, 375] on button "Save & Close" at bounding box center [937, 374] width 56 height 15
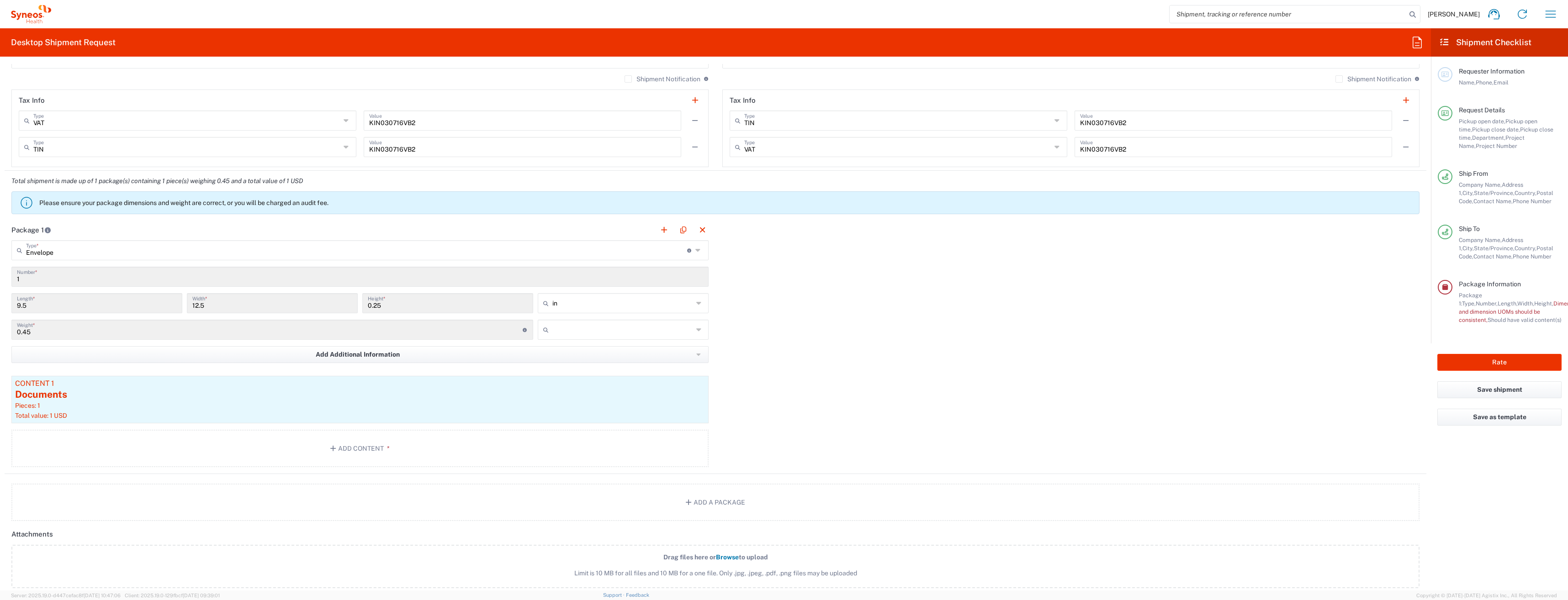
click at [692, 294] on div "in" at bounding box center [623, 303] width 171 height 20
click at [696, 301] on icon at bounding box center [700, 303] width 7 height 15
click at [549, 339] on span "cm" at bounding box center [620, 338] width 168 height 14
type input "24.13"
type input "31.75"
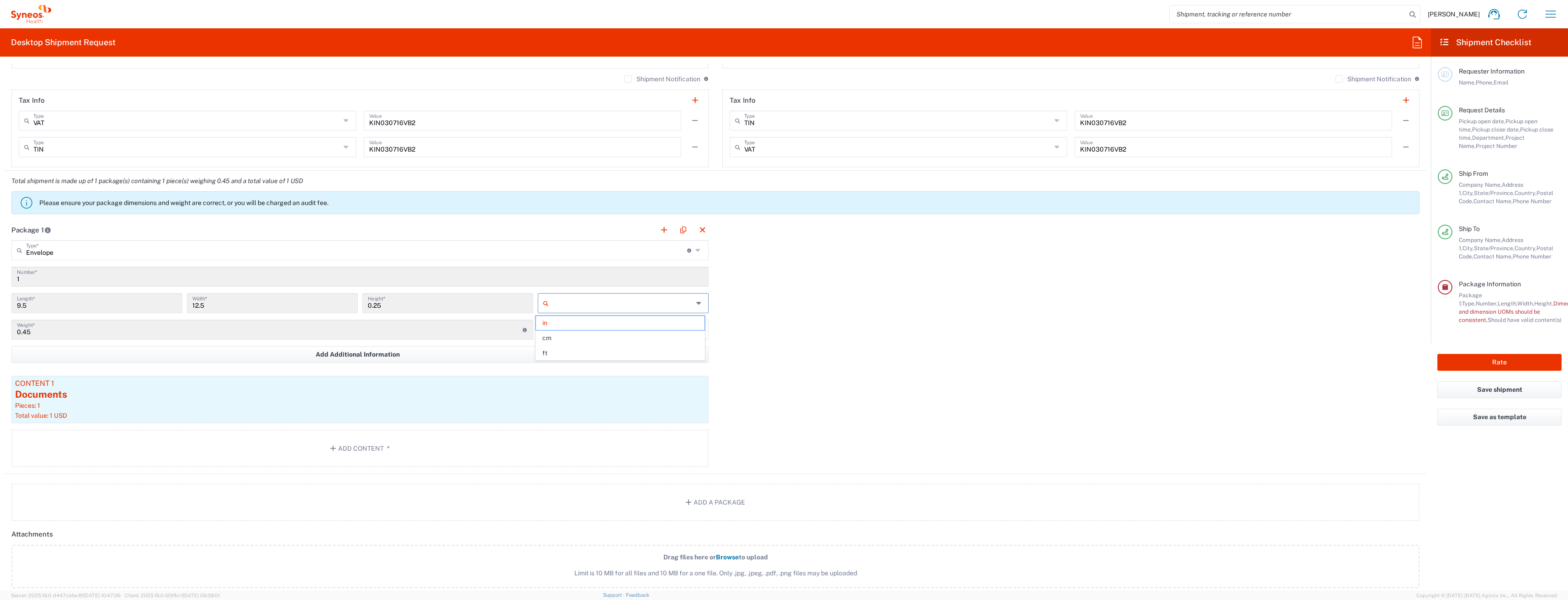
type input "0.64"
type input "cm"
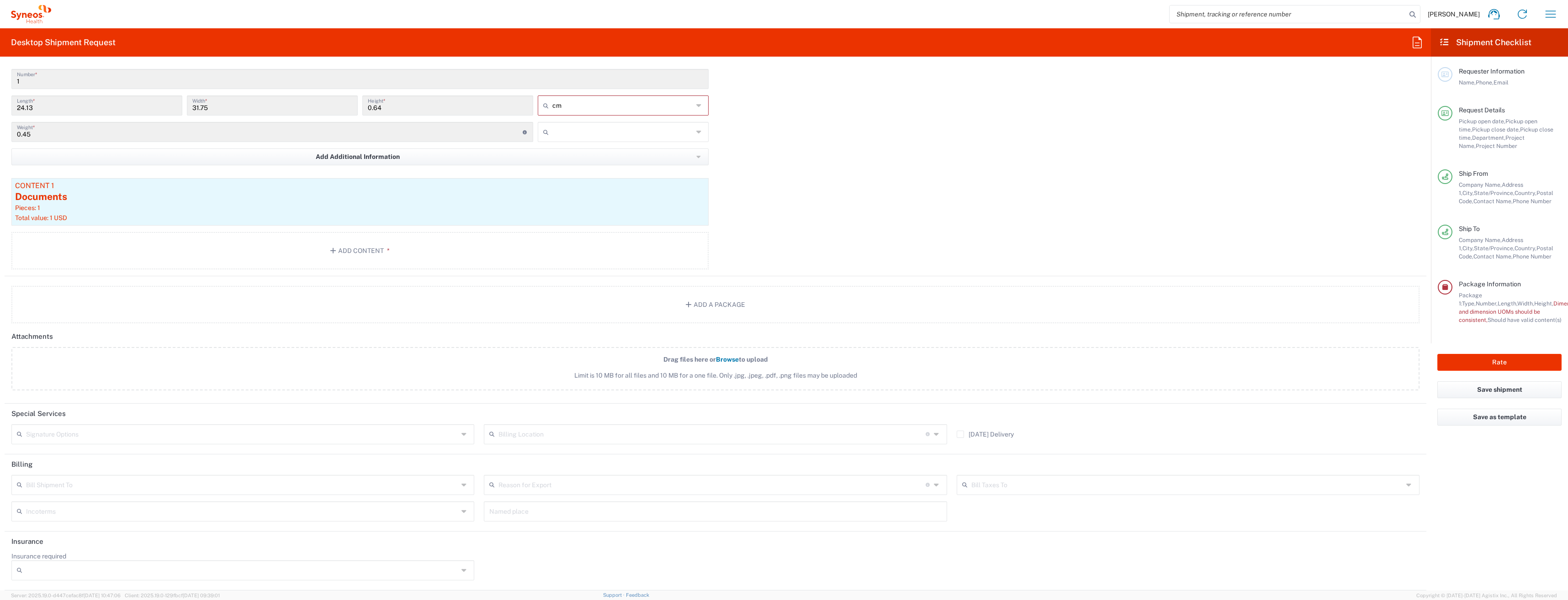
scroll to position [883, 0]
click at [1509, 360] on button "Rate" at bounding box center [1500, 362] width 124 height 17
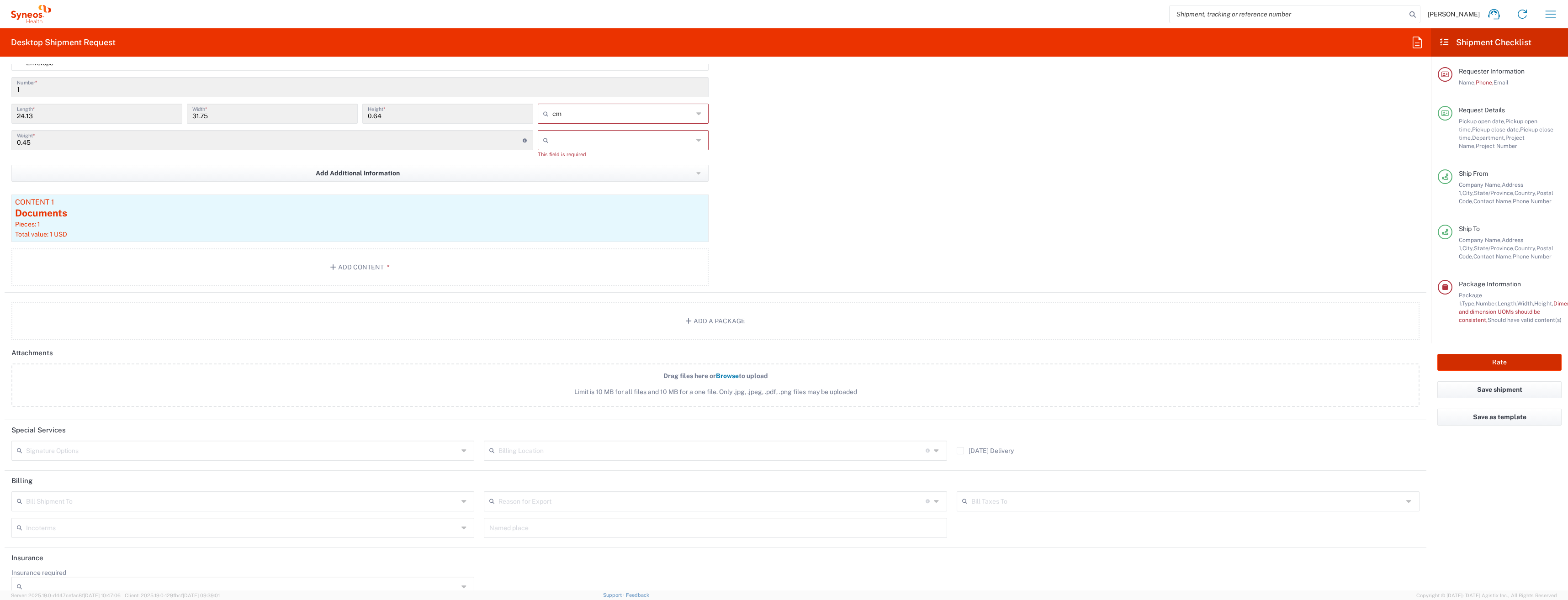
scroll to position [891, 0]
type input "3243 DEPARTMENTAL EXPENSE"
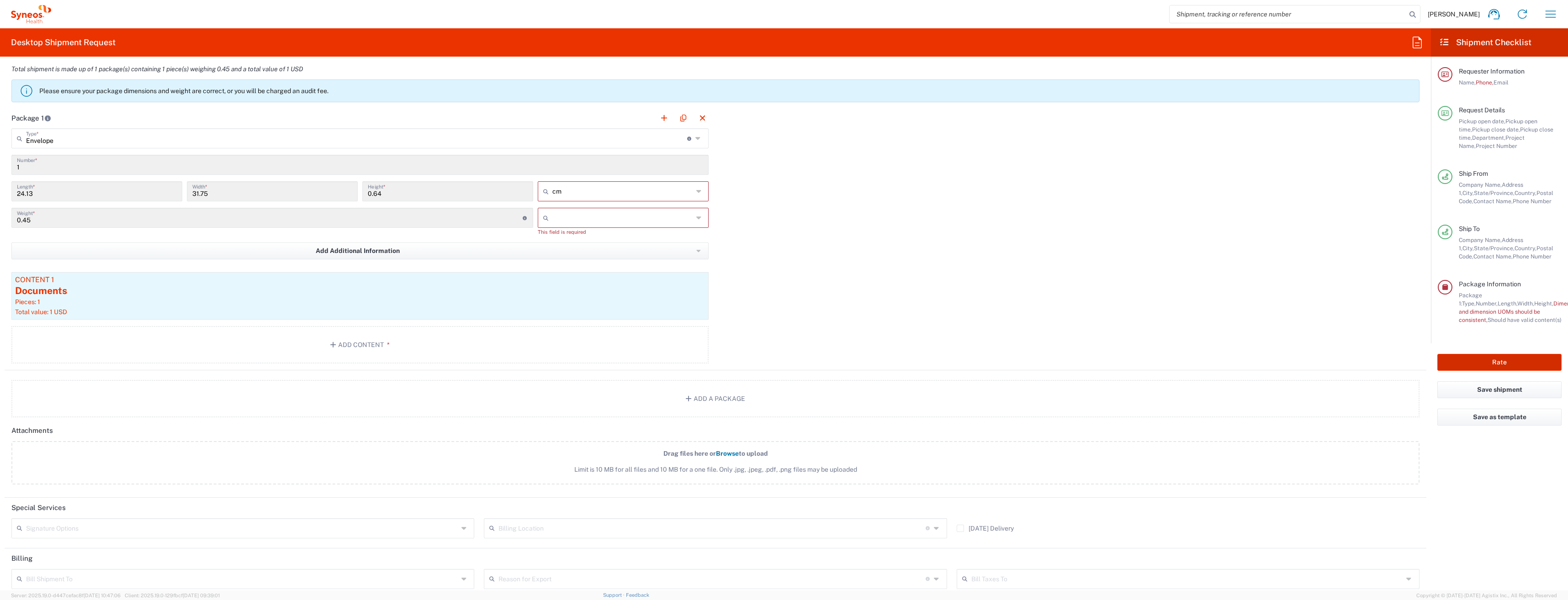
scroll to position [800, 0]
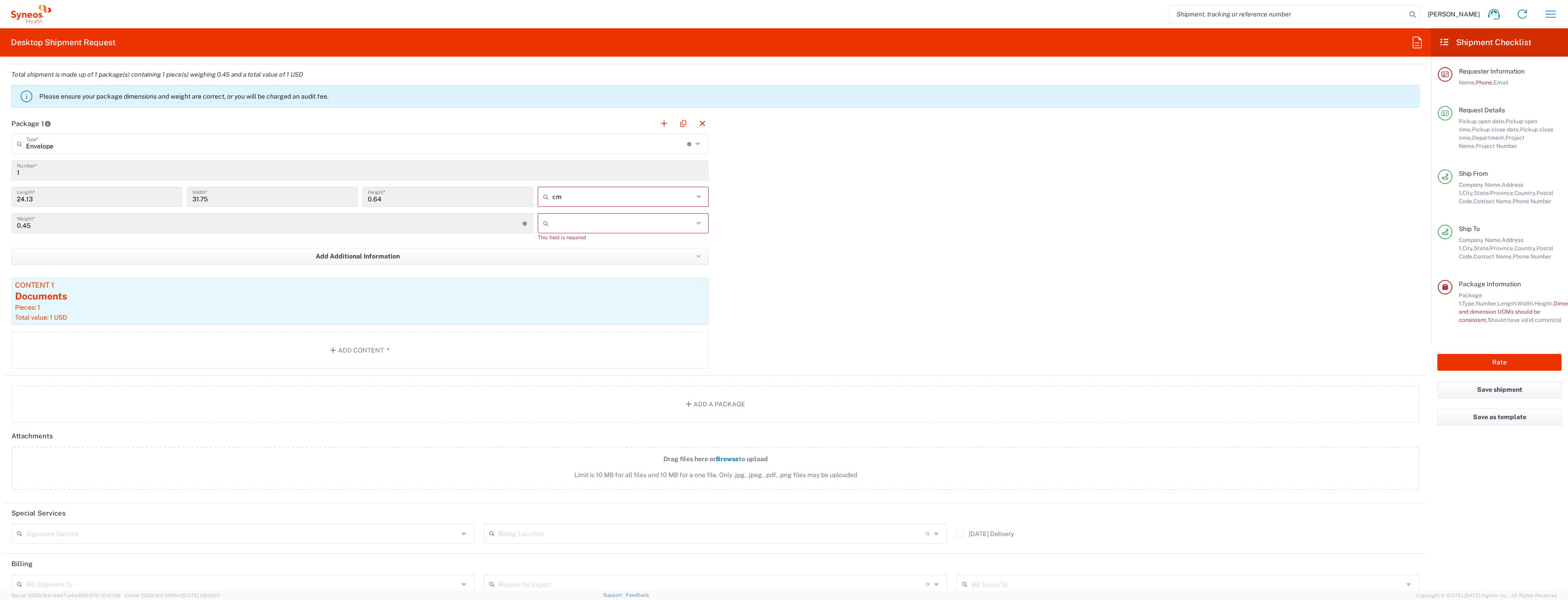
click at [603, 221] on input "text" at bounding box center [623, 223] width 141 height 15
click at [0, 0] on span "kgs" at bounding box center [0, 0] width 0 height 0
click at [547, 248] on button "Add Additional Information" at bounding box center [360, 256] width 697 height 17
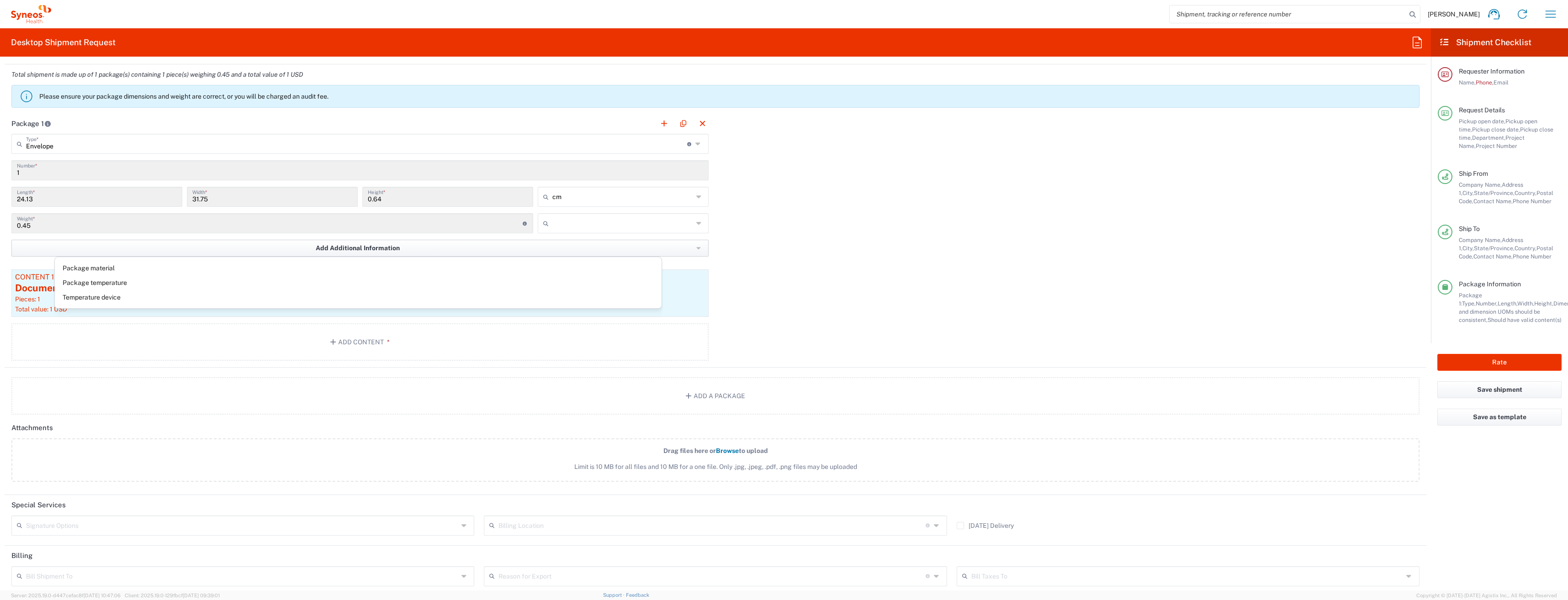
type input "kgs"
click at [820, 252] on div "Package 1 Envelope Type * Material used to package goods Envelope Large Box Med…" at bounding box center [716, 240] width 1422 height 255
click at [1505, 363] on button "Rate" at bounding box center [1500, 362] width 124 height 17
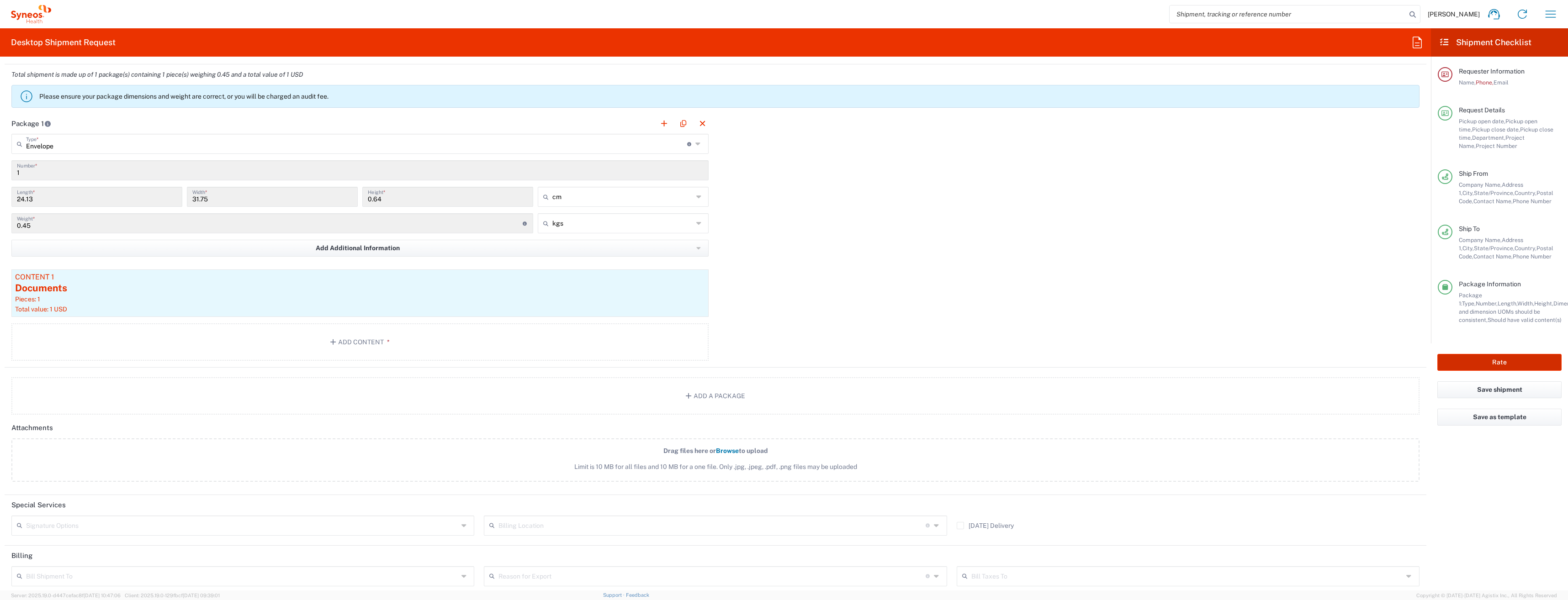
click at [1480, 361] on button "Rate" at bounding box center [1500, 362] width 124 height 17
click at [1487, 359] on button "Rate" at bounding box center [1500, 362] width 124 height 17
click at [1498, 364] on button "Rate" at bounding box center [1500, 362] width 124 height 17
drag, startPoint x: 1481, startPoint y: 351, endPoint x: 1510, endPoint y: 357, distance: 29.6
click at [1457, 341] on agx-form-checklist "Shipment Checklist Requester Information Name, Phone, Email Request Details Pic…" at bounding box center [1500, 310] width 137 height 562
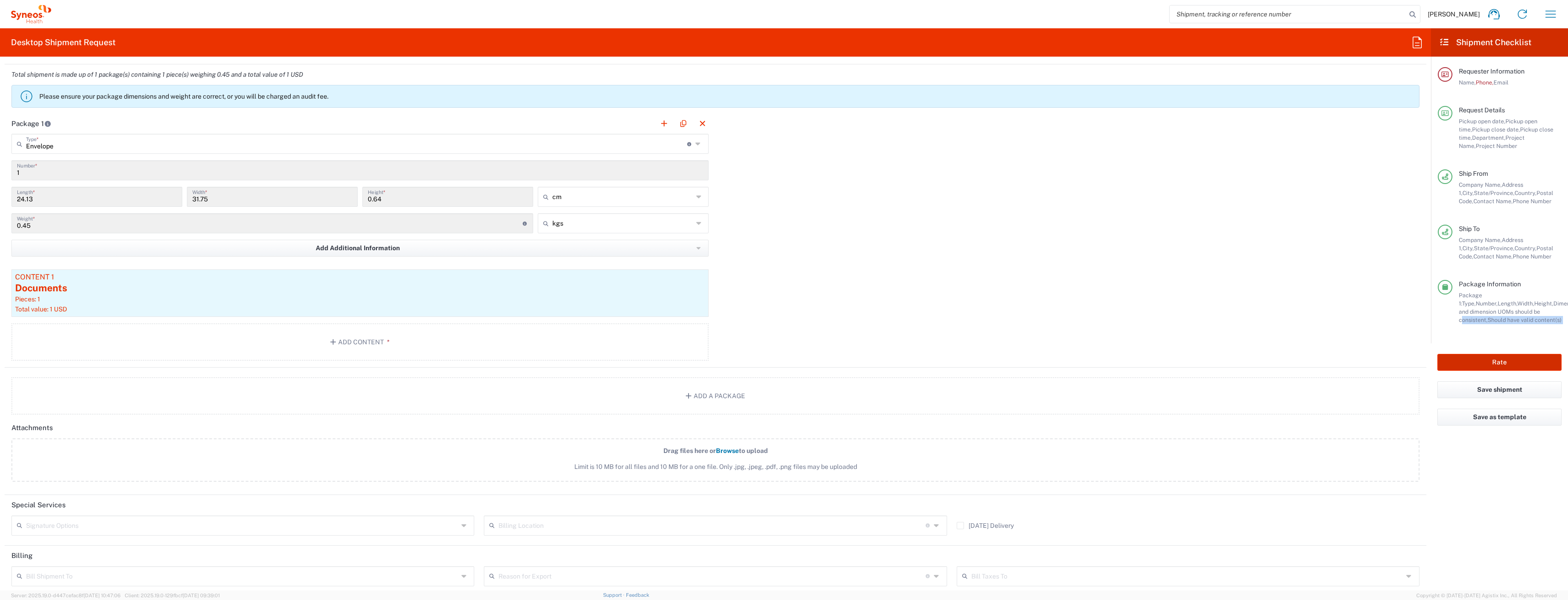
click at [1510, 357] on button "Rate" at bounding box center [1500, 362] width 124 height 17
click at [1500, 362] on button "Rate" at bounding box center [1500, 362] width 124 height 17
click at [1500, 363] on button "Rate" at bounding box center [1500, 362] width 124 height 17
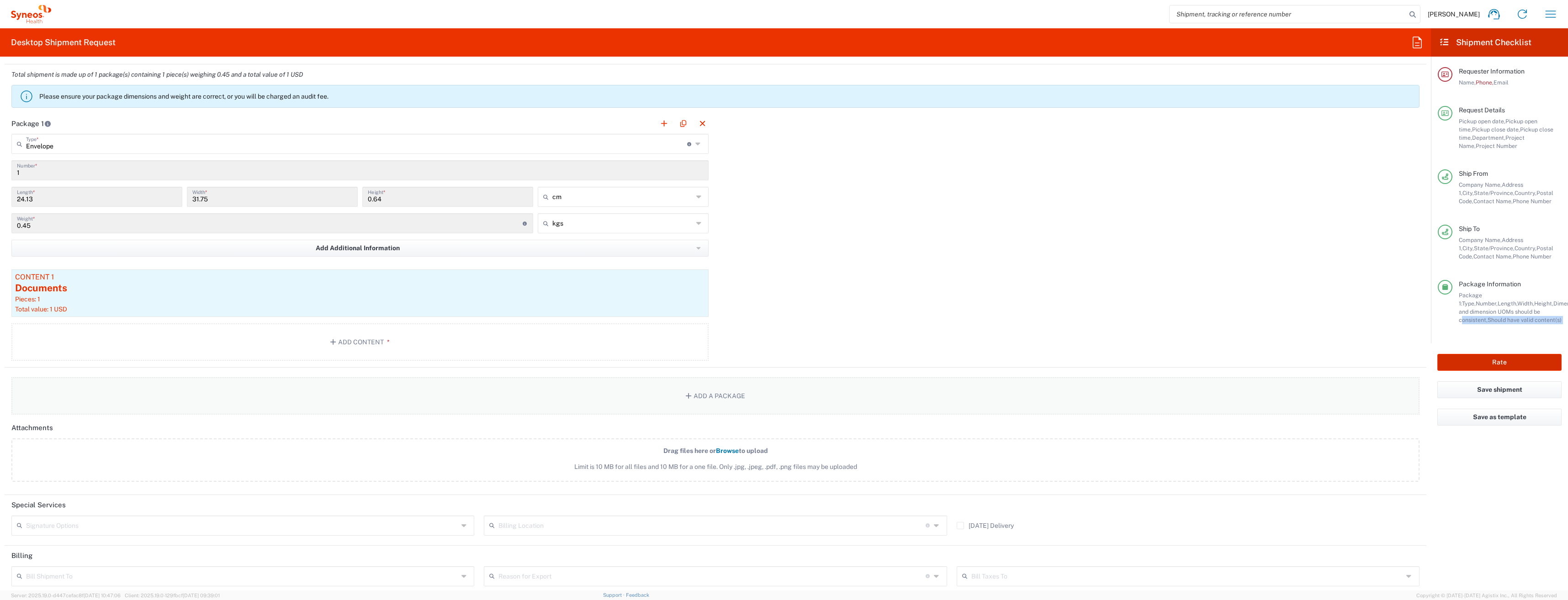
click at [1501, 363] on button "Rate" at bounding box center [1500, 362] width 124 height 17
click at [891, 280] on div "Package 1 Envelope Type * Material used to package goods Envelope Large Box Med…" at bounding box center [716, 240] width 1422 height 255
click at [1150, 225] on div "Package 1 Envelope Type * Material used to package goods Envelope Large Box Med…" at bounding box center [716, 240] width 1422 height 255
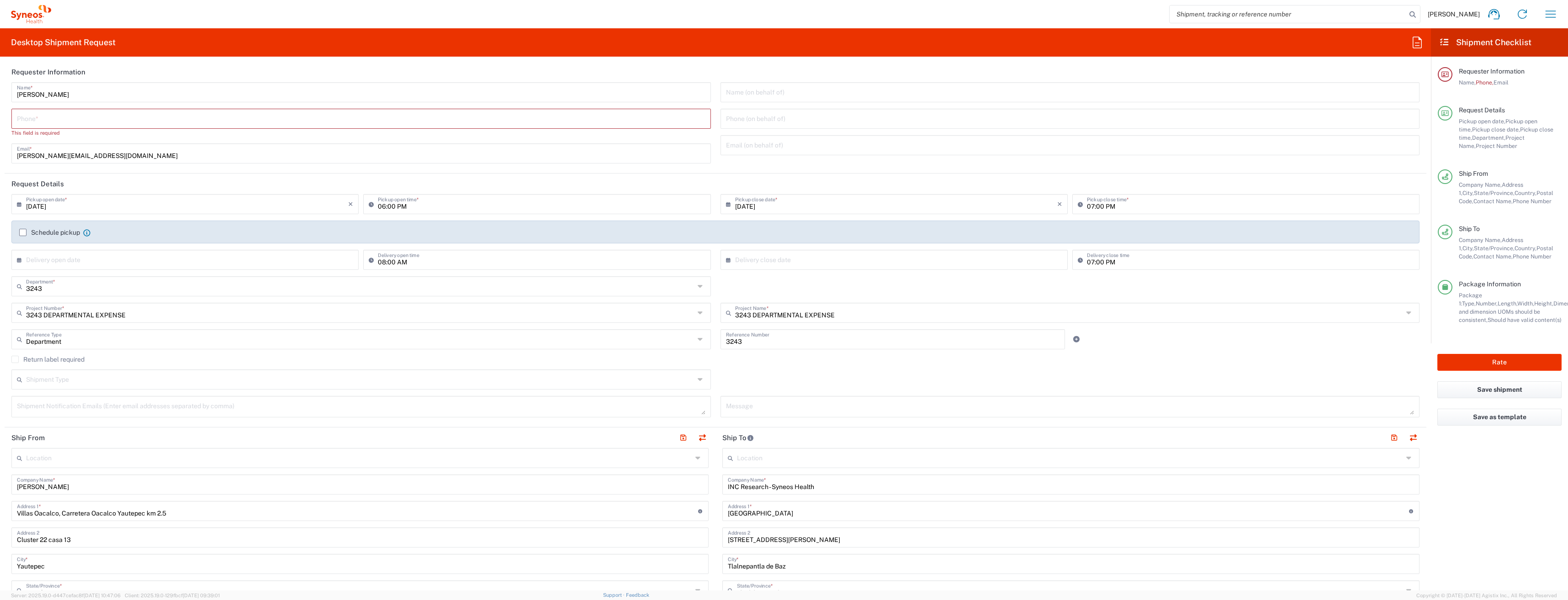
scroll to position [0, 0]
click at [68, 115] on input "tel" at bounding box center [361, 120] width 688 height 16
type input "5528579325"
click at [1508, 359] on button "Rate" at bounding box center [1500, 362] width 124 height 17
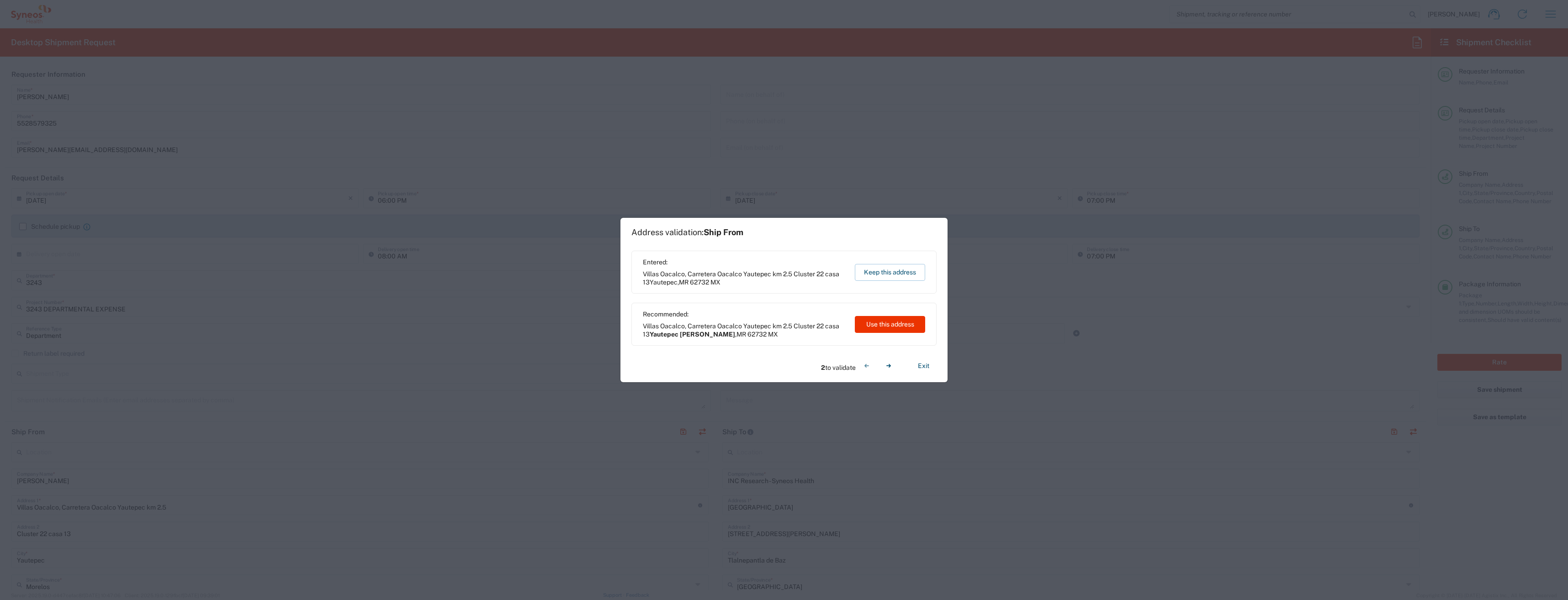
drag, startPoint x: 888, startPoint y: 271, endPoint x: 1028, endPoint y: 315, distance: 146.8
click at [889, 271] on button "Keep this address" at bounding box center [889, 272] width 71 height 17
click at [876, 271] on button "Keep this address" at bounding box center [889, 272] width 71 height 17
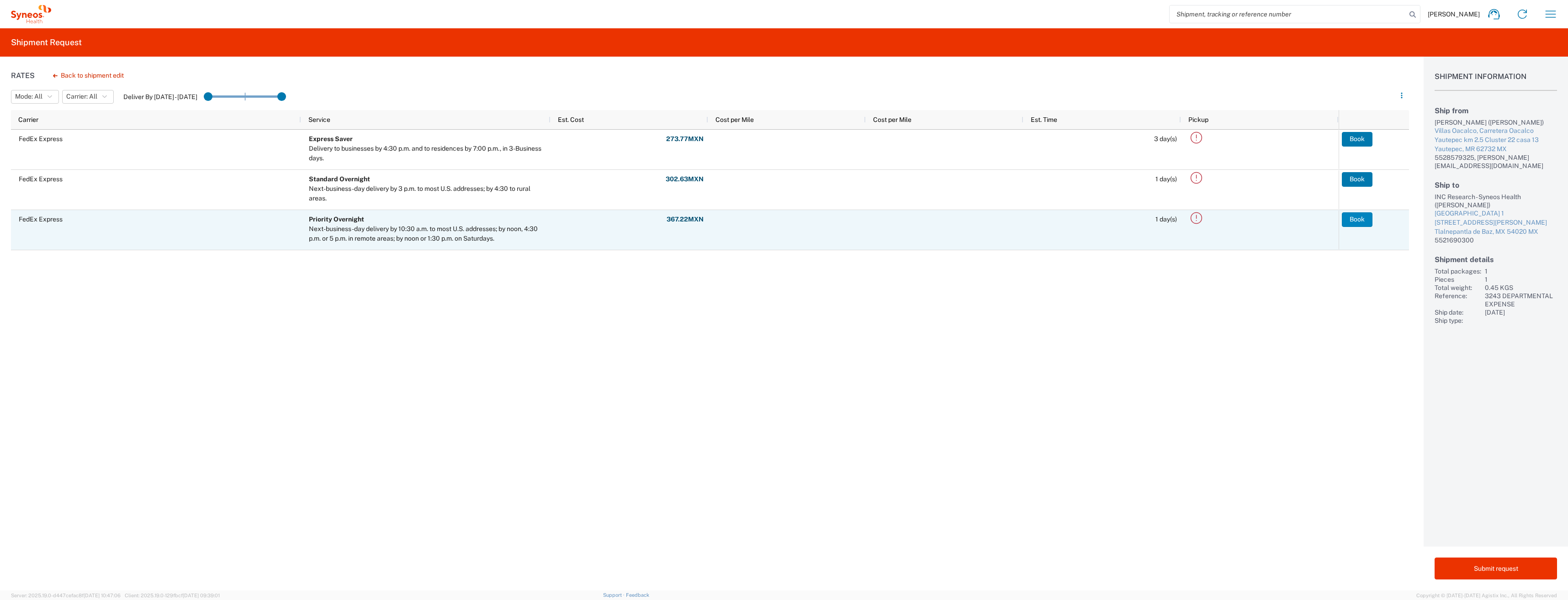
click at [1362, 220] on button "Book" at bounding box center [1357, 219] width 31 height 15
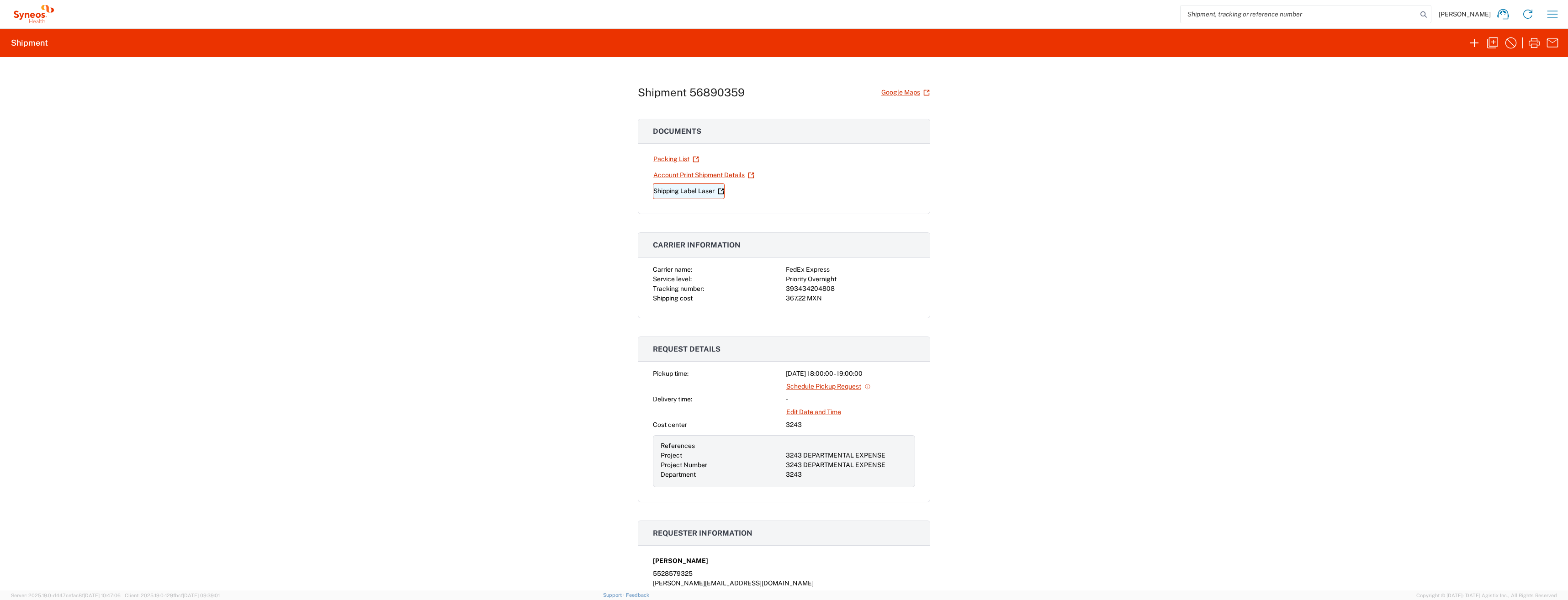
click at [675, 190] on link "Shipping Label Laser" at bounding box center [688, 190] width 72 height 16
